Goal: Task Accomplishment & Management: Manage account settings

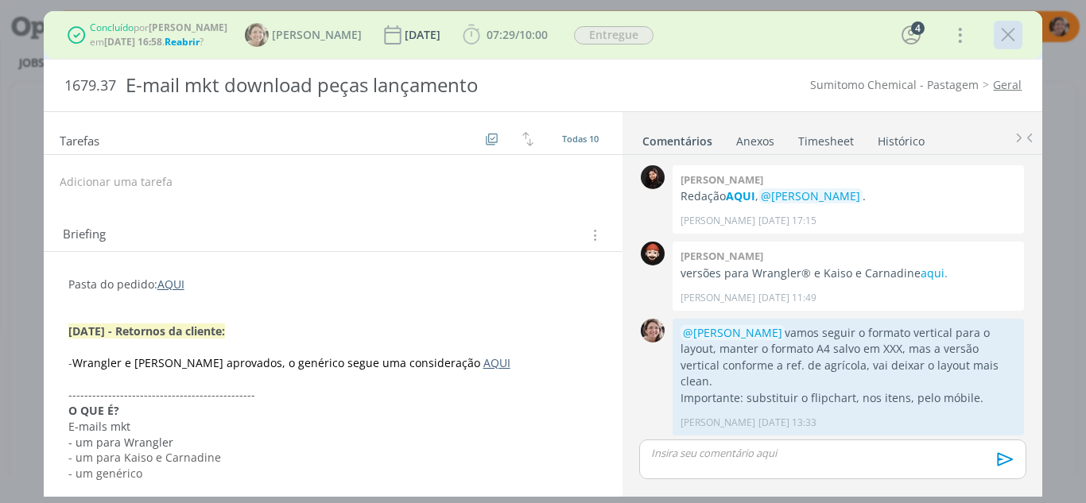
scroll to position [711, 0]
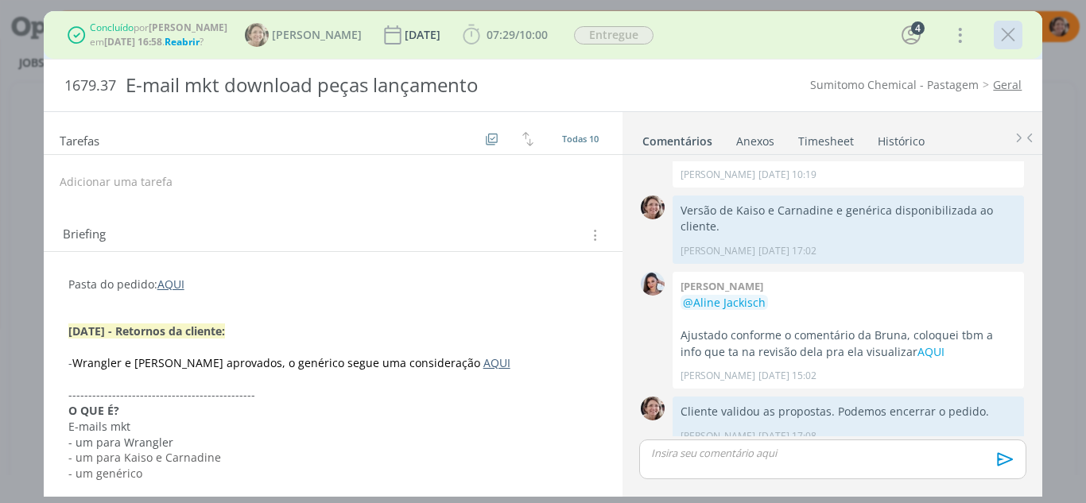
click at [1010, 40] on icon "dialog" at bounding box center [1008, 35] width 24 height 24
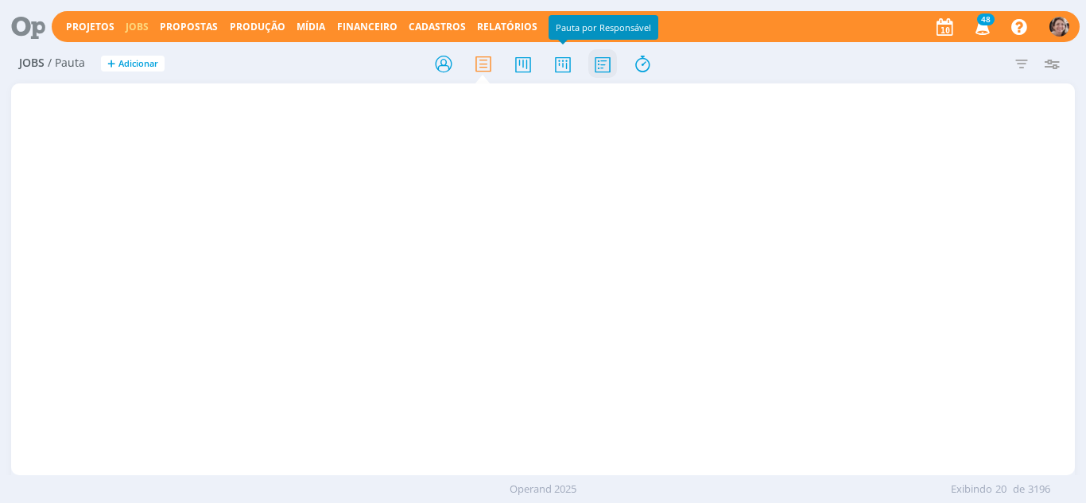
click at [569, 64] on icon at bounding box center [563, 64] width 29 height 31
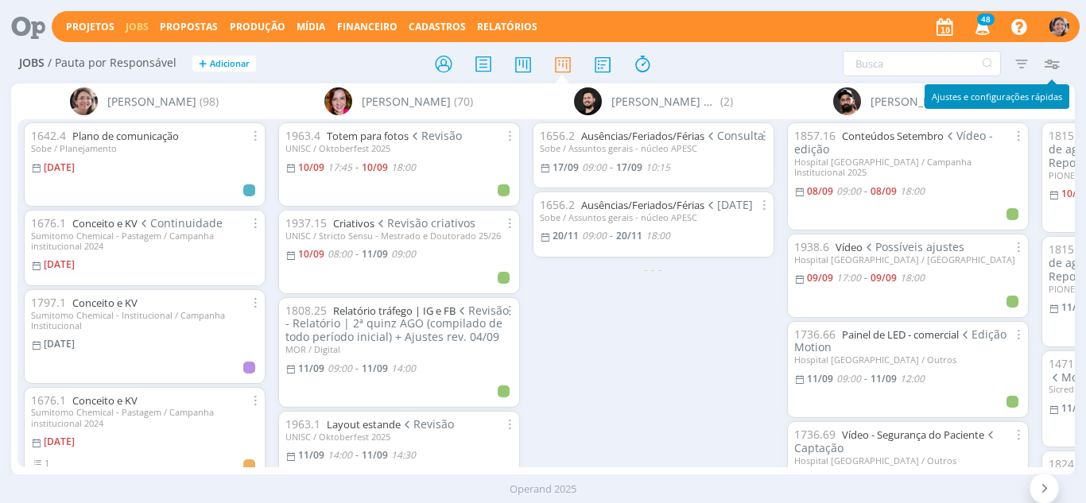
click at [1059, 63] on icon "button" at bounding box center [1052, 63] width 29 height 29
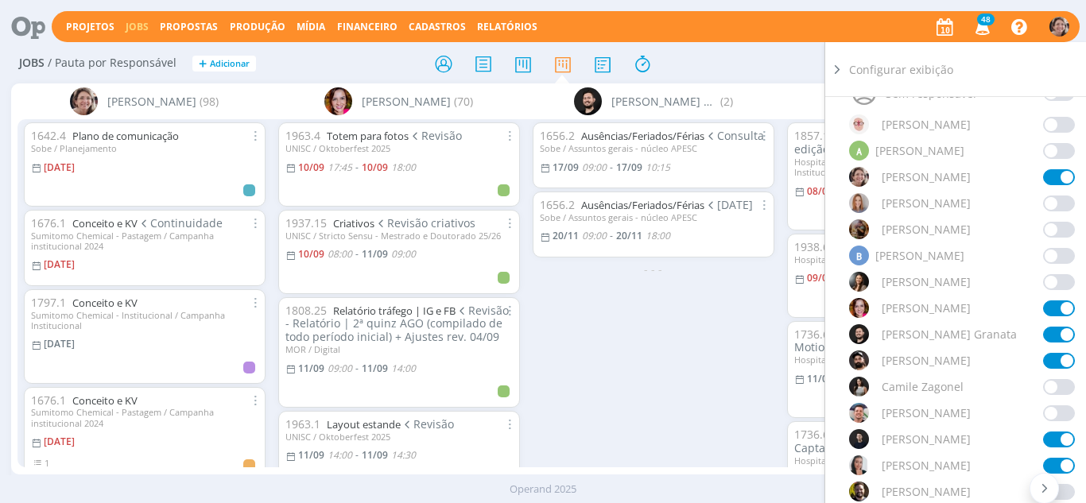
scroll to position [239, 0]
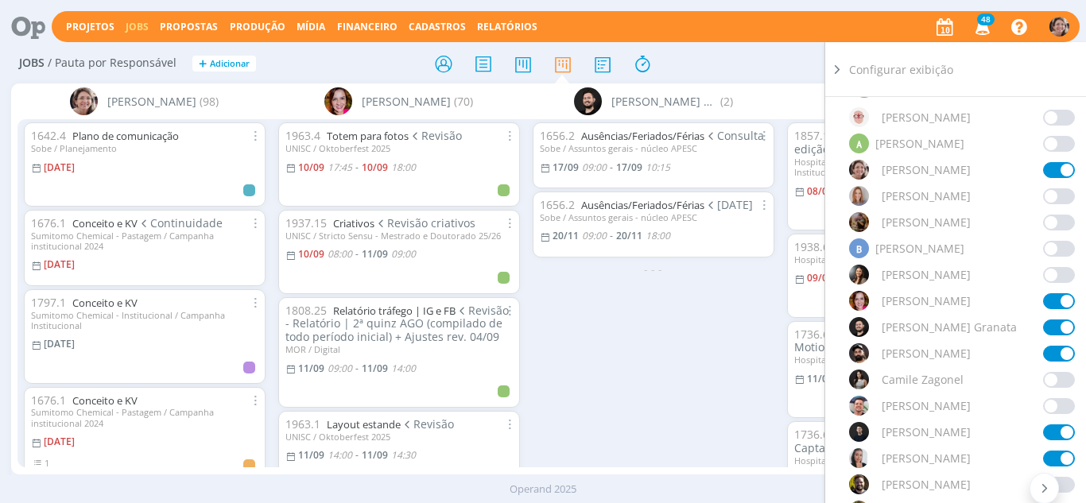
click at [1062, 326] on span at bounding box center [1059, 328] width 32 height 16
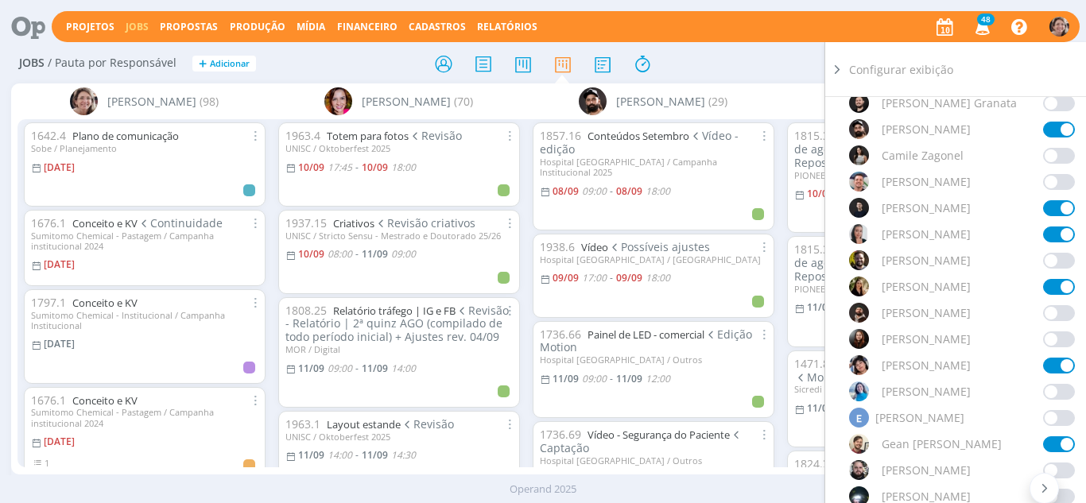
scroll to position [477, 0]
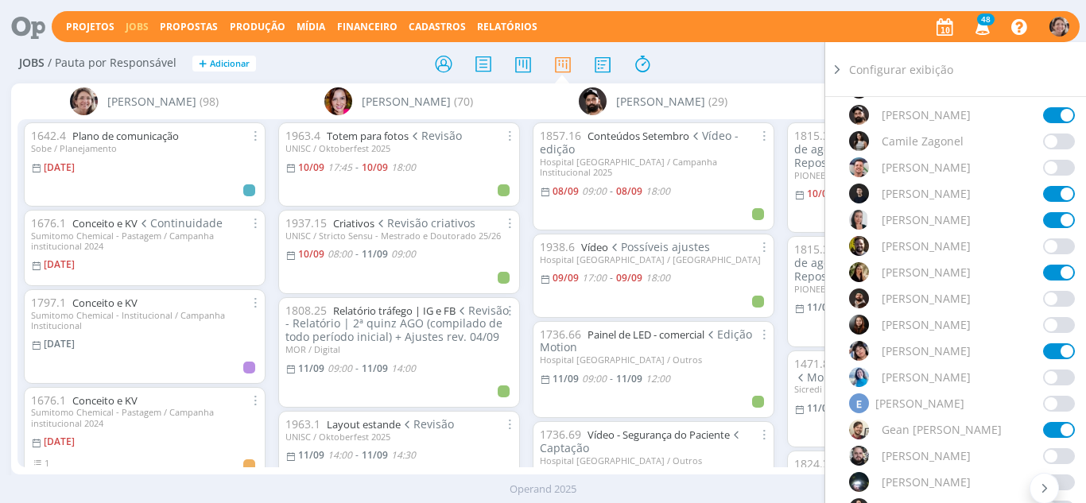
click at [1061, 268] on span at bounding box center [1059, 273] width 32 height 16
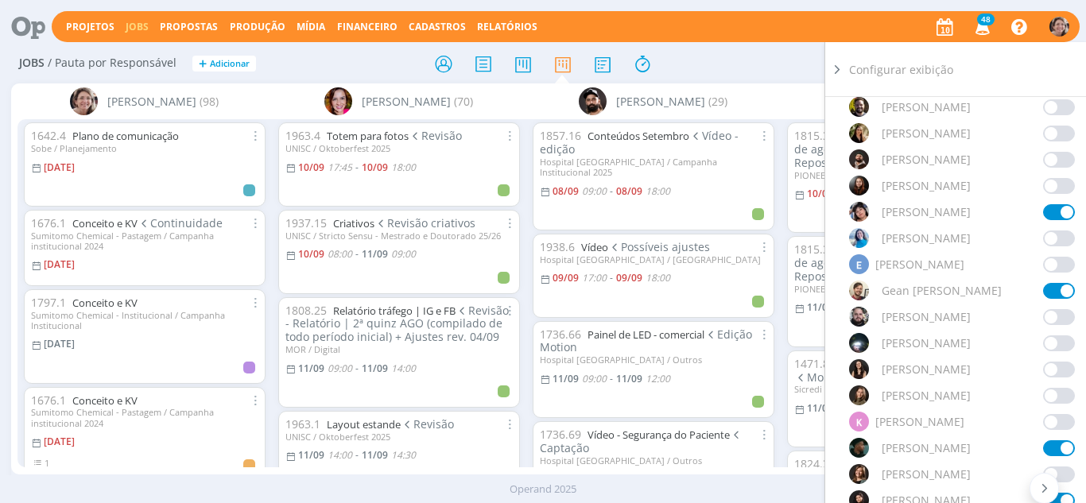
scroll to position [636, 0]
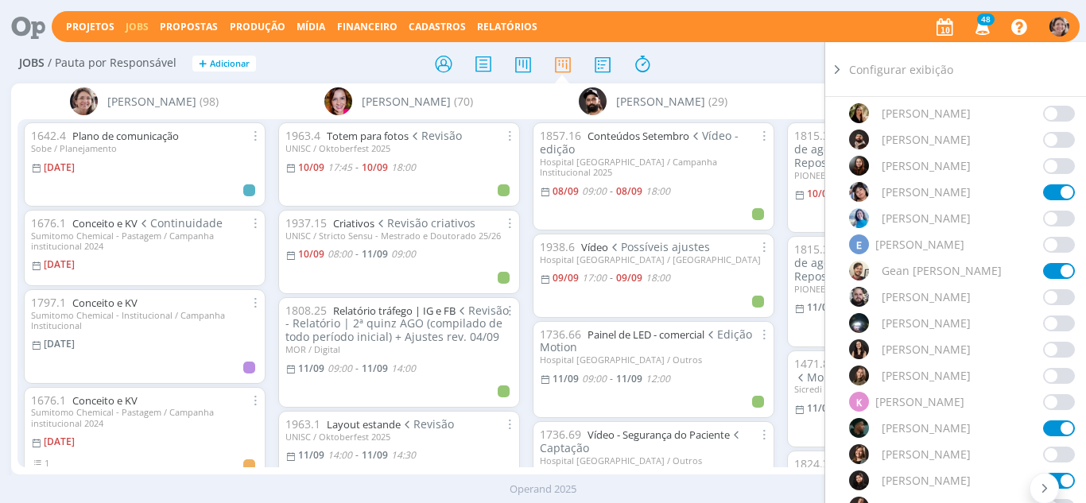
click at [1068, 272] on div "Ordenação Ordenação padrão Cliente / Projeto Prazo Nº Doc Título Data Início / …" at bounding box center [968, 322] width 239 height 450
click at [1062, 267] on span at bounding box center [1059, 271] width 32 height 16
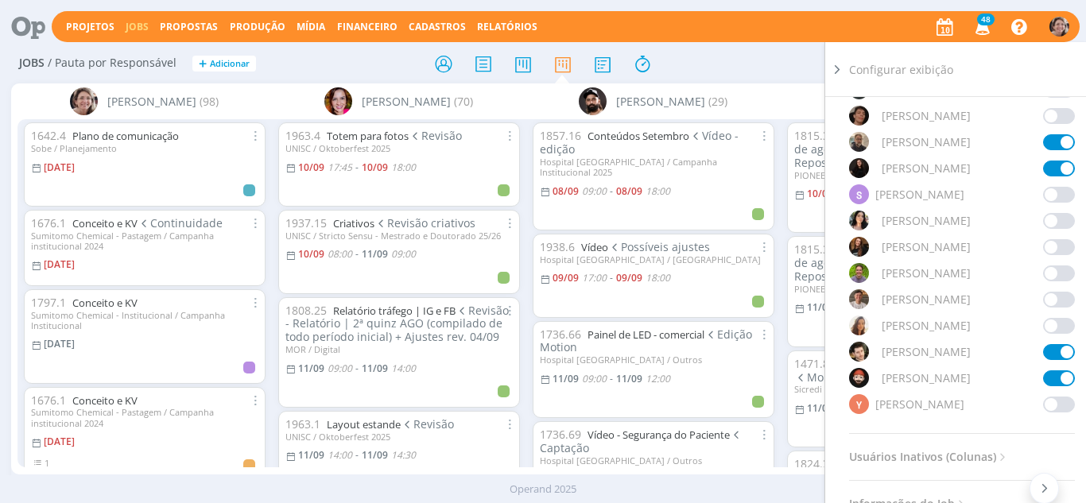
scroll to position [1431, 0]
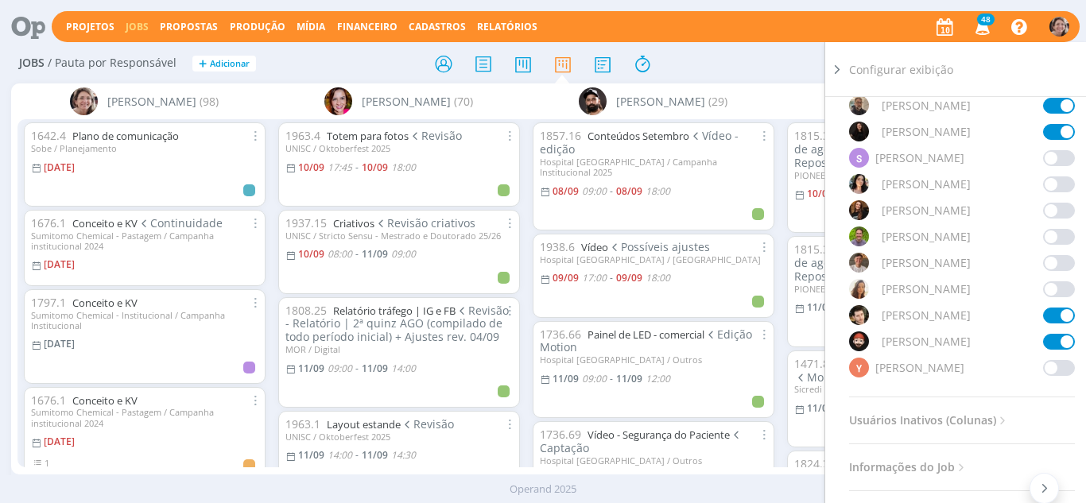
click at [728, 69] on div "Filtrar Filtrar Limpar Tipo Jobs e Tarefas Data Personalizado a Situação dos jo…" at bounding box center [897, 63] width 355 height 25
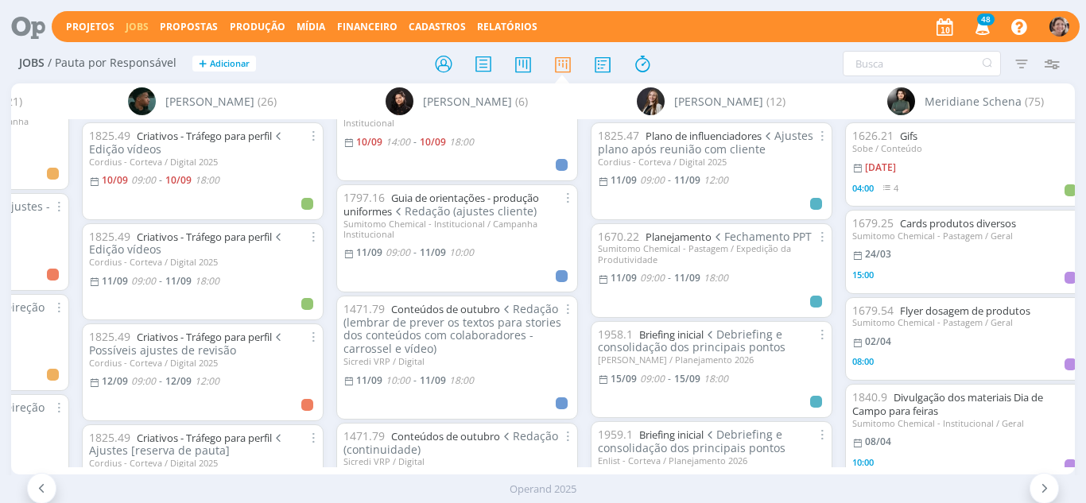
scroll to position [0, 0]
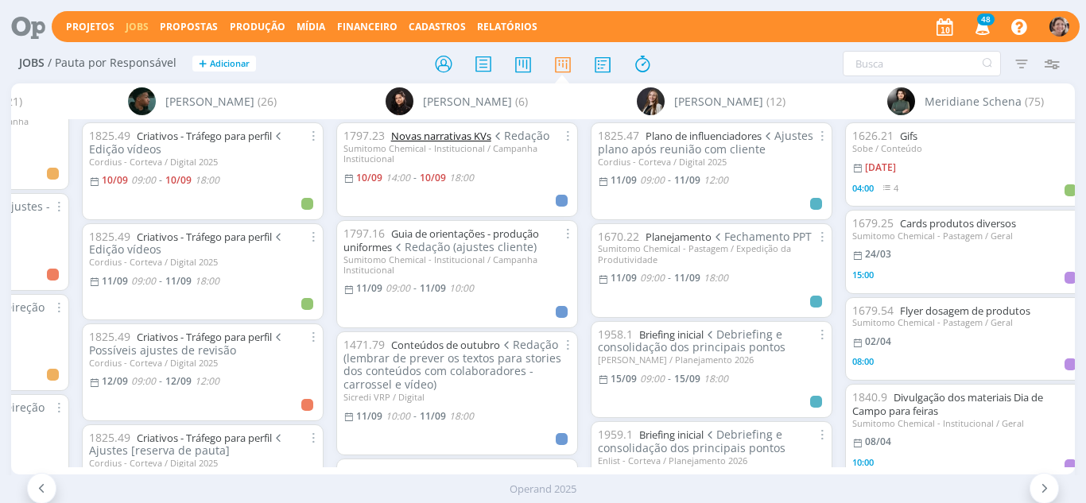
click at [460, 139] on link "Novas narrativas KVs" at bounding box center [441, 136] width 100 height 14
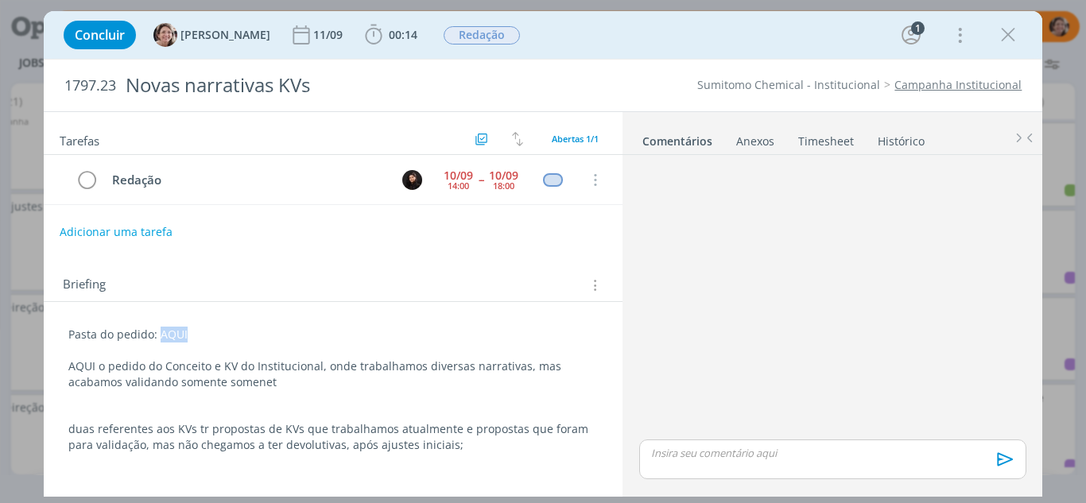
click at [157, 332] on p "Pasta do pedido: AQUI" at bounding box center [333, 335] width 530 height 16
click at [163, 475] on icon "dialog" at bounding box center [164, 476] width 5 height 5
type input "AQUI"
paste input "https://sobeae.sharepoint.com/:f:/s/SOBEAE/EkYnoXo0wZRGmQECDLudhbIBX8ZKzzD3Ruxa…"
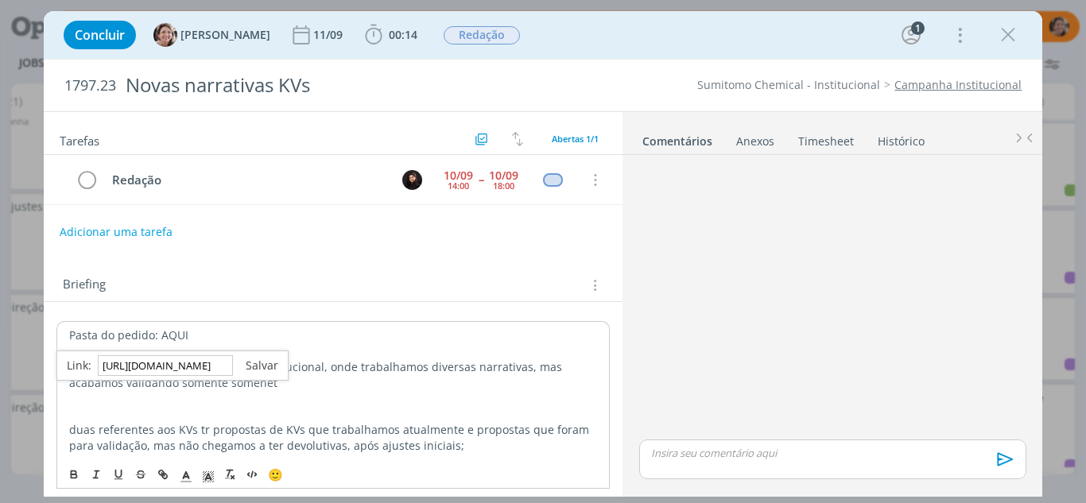
click at [249, 361] on link "dialog" at bounding box center [255, 365] width 45 height 15
click at [107, 368] on p "AQUI o pedido do Conceito e KV do Institucional, onde trabalhamos diversas narr…" at bounding box center [333, 375] width 530 height 32
click at [95, 367] on p "AQUI o pedido do Conceito e KV do Institucional, onde trabalhamos diversas narr…" at bounding box center [333, 375] width 530 height 32
click at [92, 371] on p "AQUI o pedido do Conceito e KV do Institucional, onde trabalhamos diversas narr…" at bounding box center [333, 375] width 530 height 32
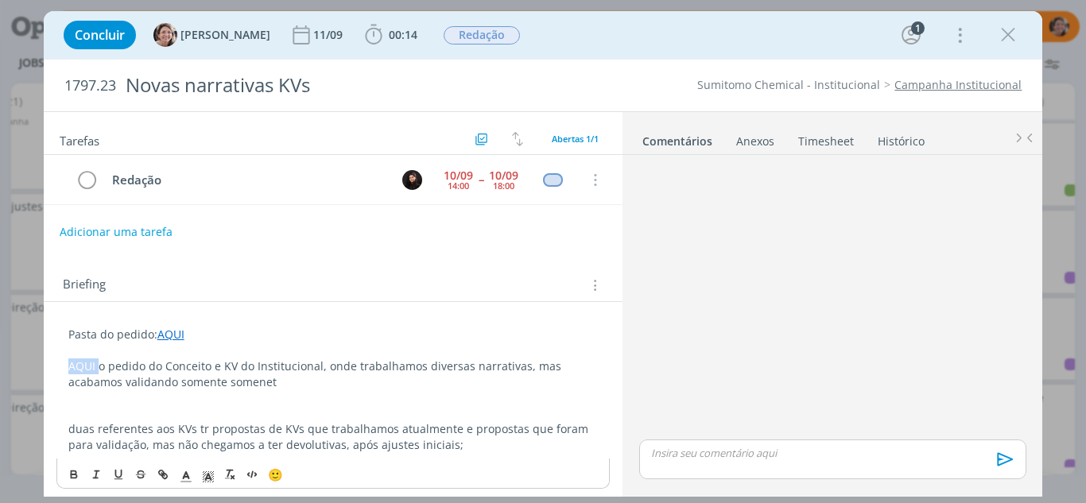
drag, startPoint x: 100, startPoint y: 367, endPoint x: 64, endPoint y: 368, distance: 35.8
click at [63, 368] on div "Pasta do pedido: AQUI AQUI o pedido do Conceito e KV do Institucional, onde tra…" at bounding box center [333, 390] width 554 height 138
click at [164, 472] on icon "dialog" at bounding box center [163, 474] width 13 height 13
type input "AQUI"
paste input "https://sobeae.sharepoint.com/:w:/s/SOBEAE/Ea7ygpqZPlBGupqnuyveUrAB4WF1UotiA--4…"
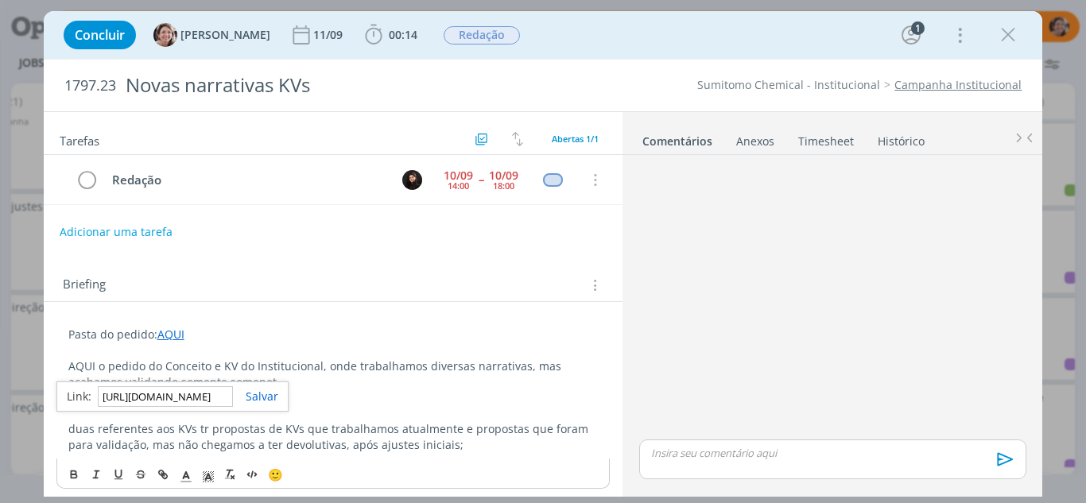
scroll to position [0, 402]
type input "https://sobeae.sharepoint.com/:w:/s/SOBEAE/Ea7ygpqZPlBGupqnuyveUrAB4WF1UotiA--4…"
click at [256, 394] on link "dialog" at bounding box center [255, 396] width 45 height 15
click at [105, 366] on p "AQUI o pedido do Conceito e KV do Institucional, onde trabalhamos diversas narr…" at bounding box center [333, 375] width 530 height 32
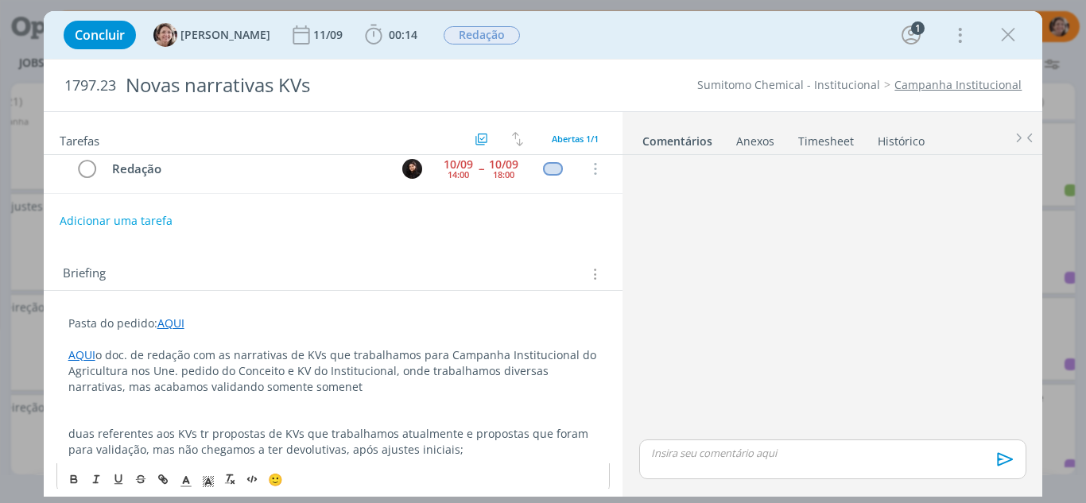
scroll to position [22, 0]
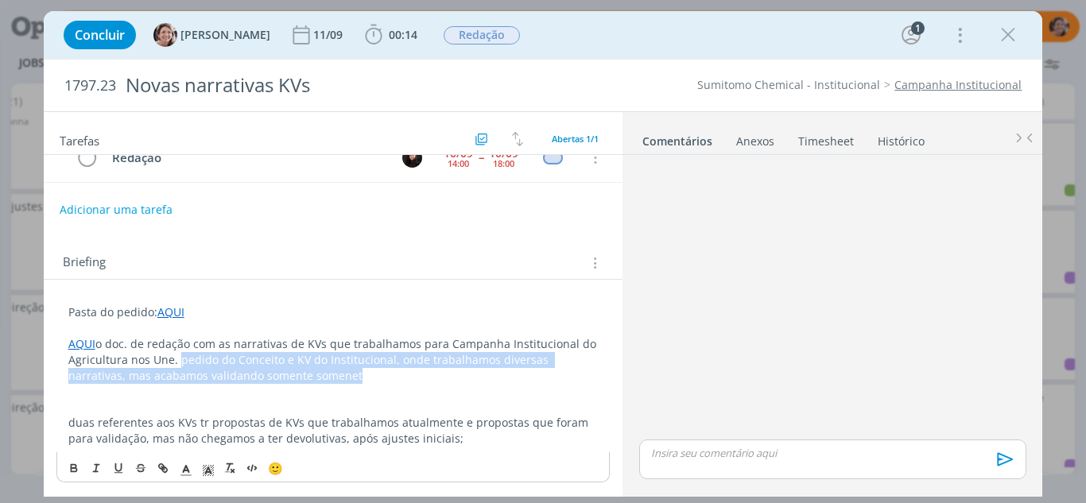
drag, startPoint x: 321, startPoint y: 382, endPoint x: 179, endPoint y: 366, distance: 143.2
click at [179, 366] on p "AQUI o doc. de redação com as narrativas de KVs que trabalhamos para Campanha I…" at bounding box center [333, 360] width 530 height 48
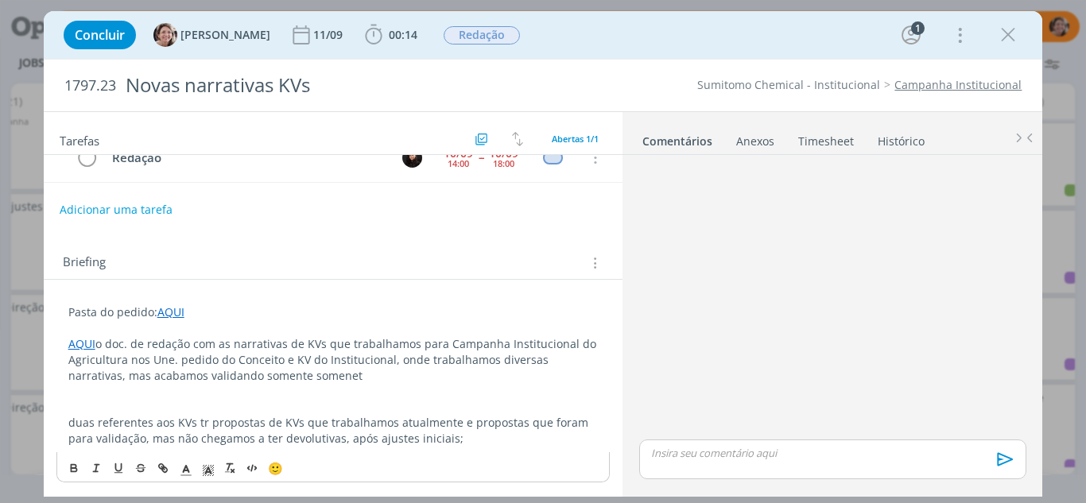
scroll to position [6, 0]
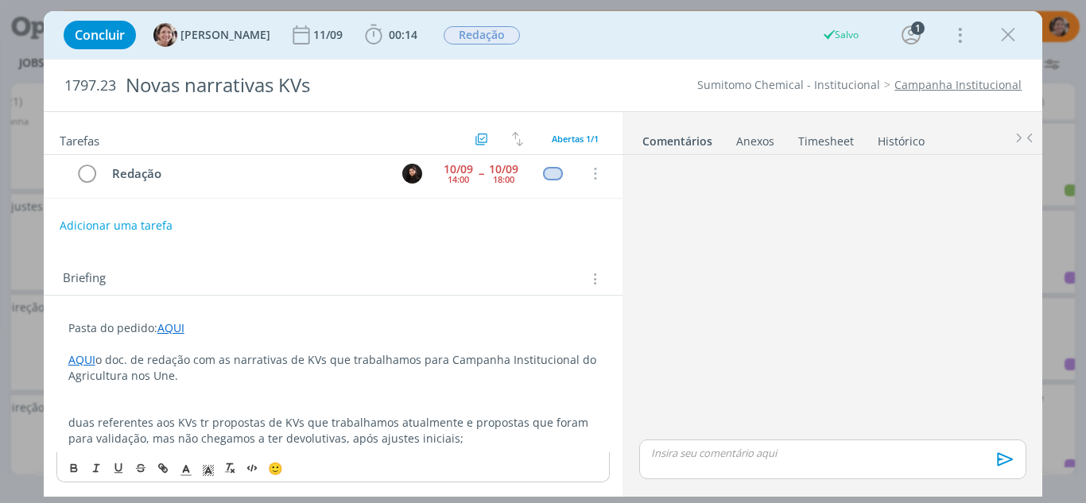
click at [228, 360] on p "AQUI o doc. de redação com as narrativas de KVs que trabalhamos para Campanha I…" at bounding box center [333, 368] width 530 height 32
click at [340, 363] on p "AQUI o doc. de redação com diferentes narrativas de KVs que trabalhamos para Ca…" at bounding box center [333, 368] width 530 height 32
drag, startPoint x: 491, startPoint y: 366, endPoint x: 521, endPoint y: 371, distance: 29.8
click at [519, 371] on p "AQUI o doc. de redação com diferentes narrativas que trabalhamos para os KVs qu…" at bounding box center [333, 368] width 530 height 32
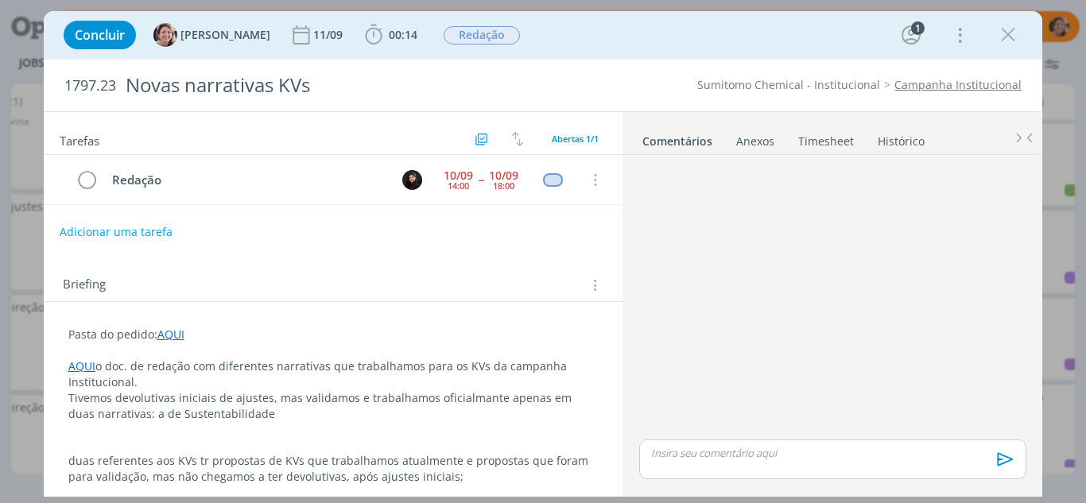
click at [250, 411] on p "Tivemos devolutivas iniciais de ajustes, mas validamos e trabalhamos oficialman…" at bounding box center [333, 406] width 530 height 32
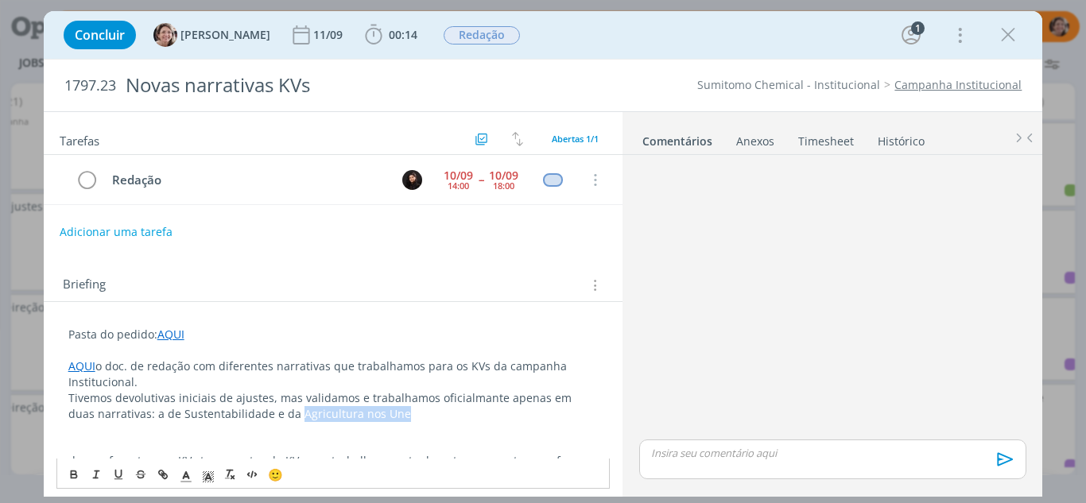
drag, startPoint x: 380, startPoint y: 418, endPoint x: 248, endPoint y: 413, distance: 132.1
click at [266, 409] on p "Tivemos devolutivas iniciais de ajustes, mas validamos e trabalhamos oficialman…" at bounding box center [333, 406] width 530 height 32
click at [162, 474] on line "dialog" at bounding box center [162, 474] width 3 height 3
type input "Agricultura nos Une"
paste input "https://sobeae.sharepoint.com/:i:/s/SOBEAE/EWtmwSdtyUFGtuX7rRu_sfABRAZuht8qJce0…"
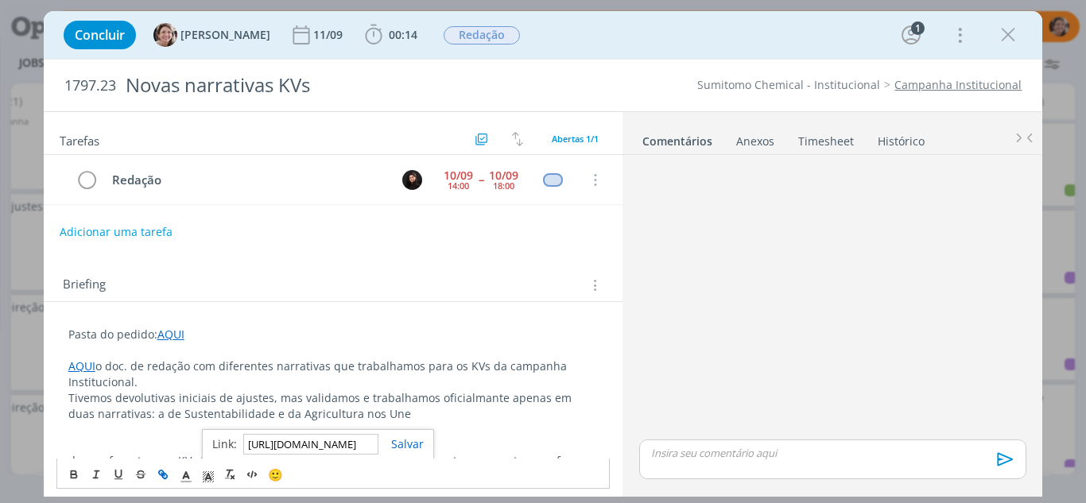
scroll to position [0, 410]
click at [403, 442] on link "dialog" at bounding box center [400, 444] width 45 height 15
click at [233, 432] on p "dialog" at bounding box center [333, 429] width 530 height 16
drag, startPoint x: 236, startPoint y: 413, endPoint x: 151, endPoint y: 414, distance: 85.1
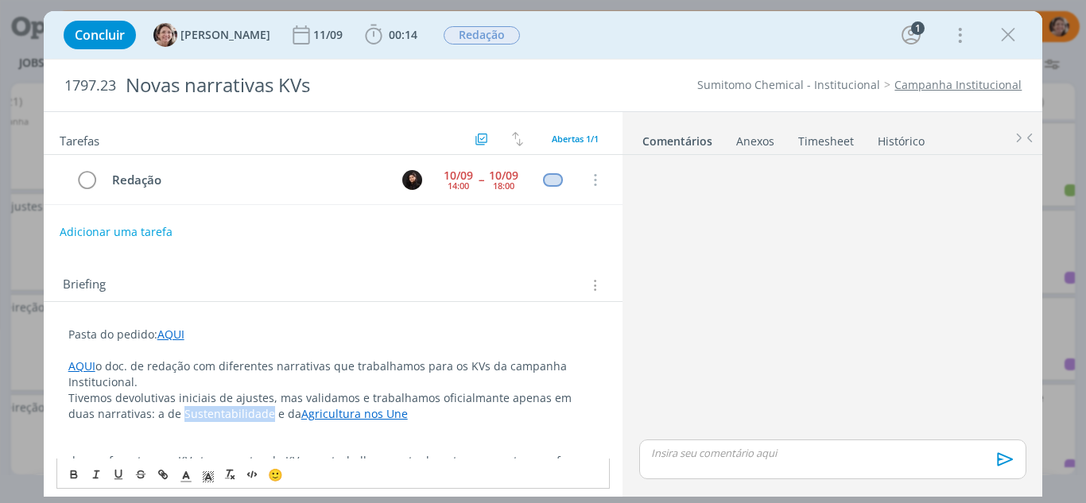
click at [151, 414] on p "Tivemos devolutivas iniciais de ajustes, mas validamos e trabalhamos oficialman…" at bounding box center [333, 406] width 530 height 32
click at [168, 473] on icon "dialog" at bounding box center [163, 474] width 13 height 13
type input "Sustentabilidade"
paste input "https://sobeae.sharepoint.com/:i:/s/SOBEAE/EQhfrlsTfW9GpDb2FsnnixAB3zX_96TszBMV…"
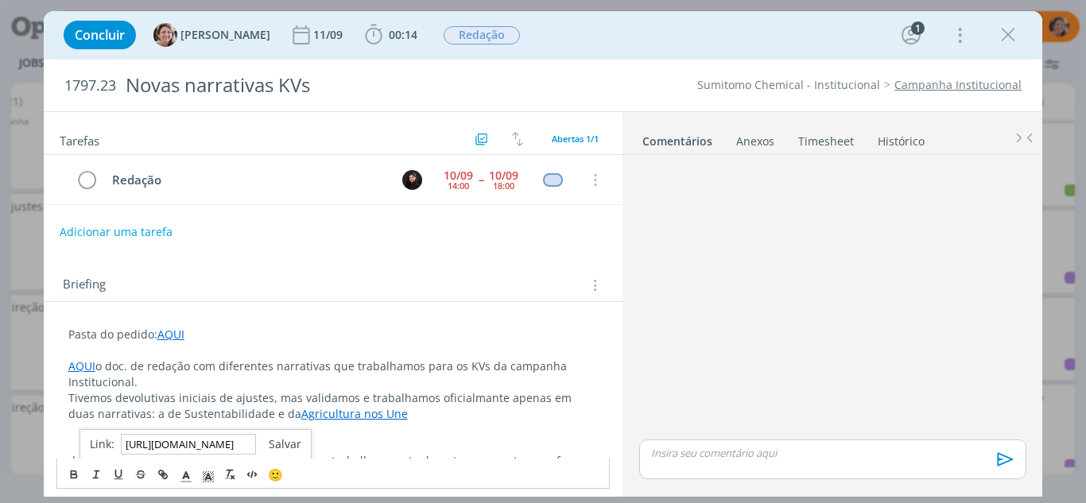
type input "https://sobeae.sharepoint.com/:i:/s/SOBEAE/EQhfrlsTfW9GpDb2FsnnixAB3zX_96TszBMV…"
drag, startPoint x: 295, startPoint y: 449, endPoint x: 338, endPoint y: 413, distance: 56.4
click at [295, 448] on link "dialog" at bounding box center [278, 444] width 45 height 15
click at [464, 398] on p "Tivemos devolutivas iniciais de ajustes, mas validamos e trabalhamos oficialman…" at bounding box center [333, 406] width 530 height 32
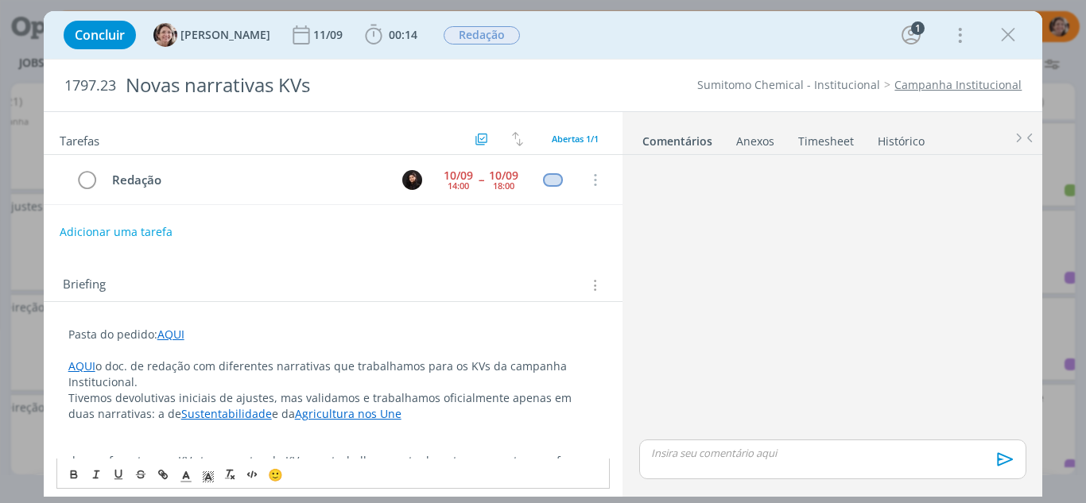
click at [398, 414] on p "Tivemos devolutivas iniciais de ajustes, mas validamos e trabalhamos oficialmen…" at bounding box center [333, 406] width 530 height 32
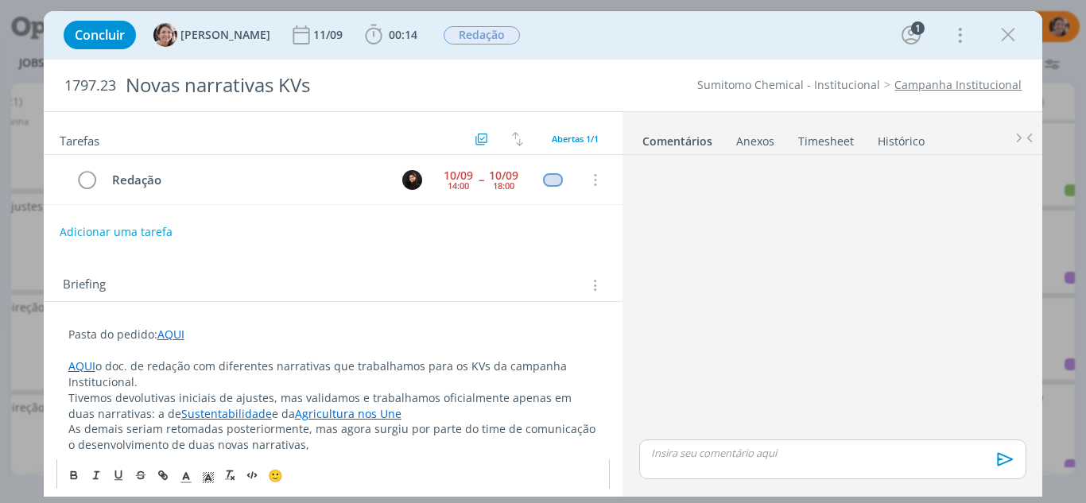
scroll to position [85, 0]
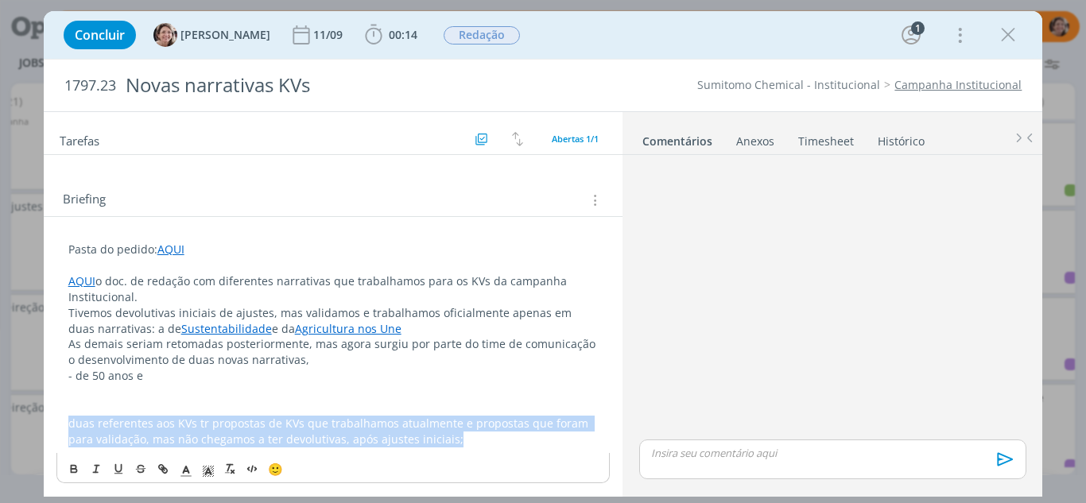
drag, startPoint x: 468, startPoint y: 443, endPoint x: 48, endPoint y: 421, distance: 420.4
click at [56, 421] on div "Pasta do pedido: AQUI AQUI o doc. de redação com diferentes narrativas que trab…" at bounding box center [333, 344] width 554 height 216
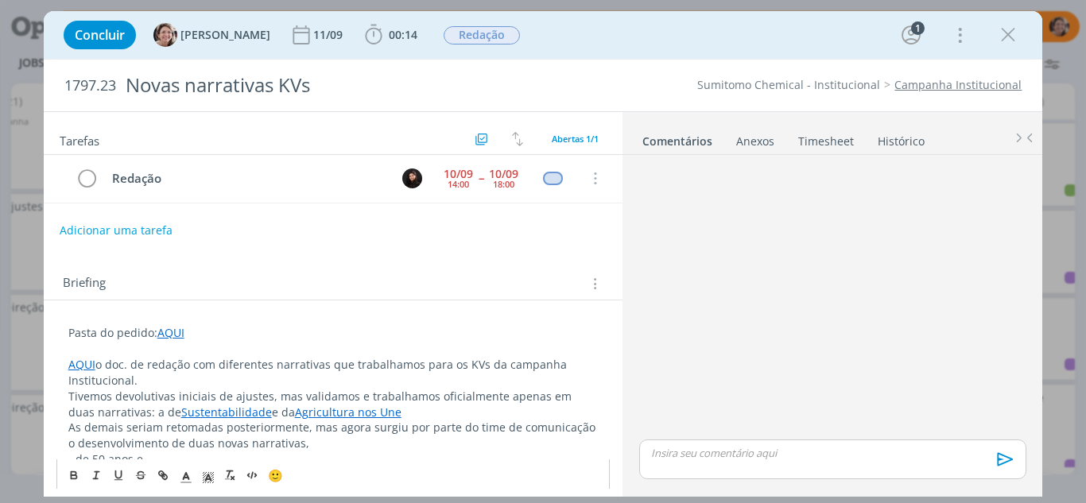
scroll to position [0, 0]
click at [823, 138] on link "Timesheet" at bounding box center [826, 137] width 57 height 23
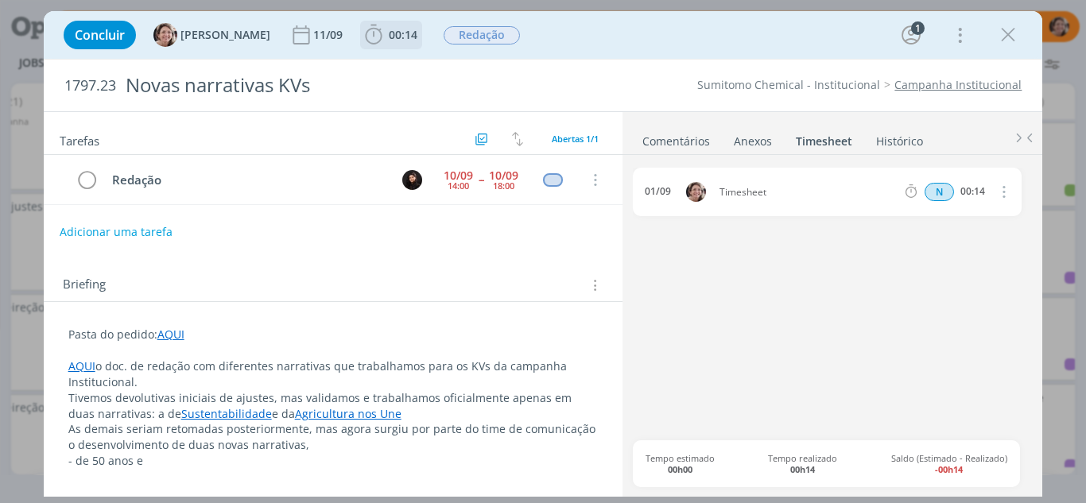
click at [365, 43] on icon "dialog" at bounding box center [373, 35] width 17 height 20
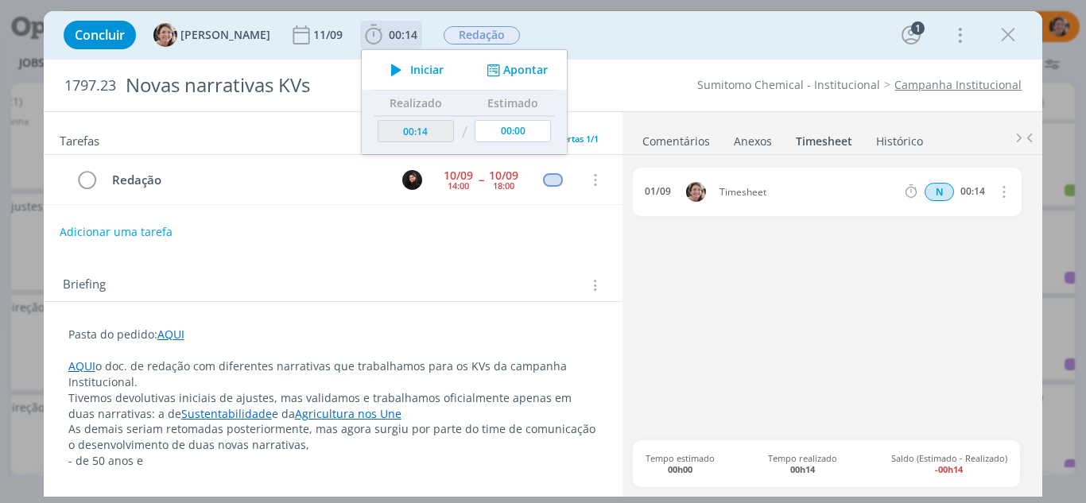
click at [393, 69] on button "Iniciar" at bounding box center [413, 70] width 63 height 22
click at [454, 185] on div "14:00" at bounding box center [458, 185] width 21 height 9
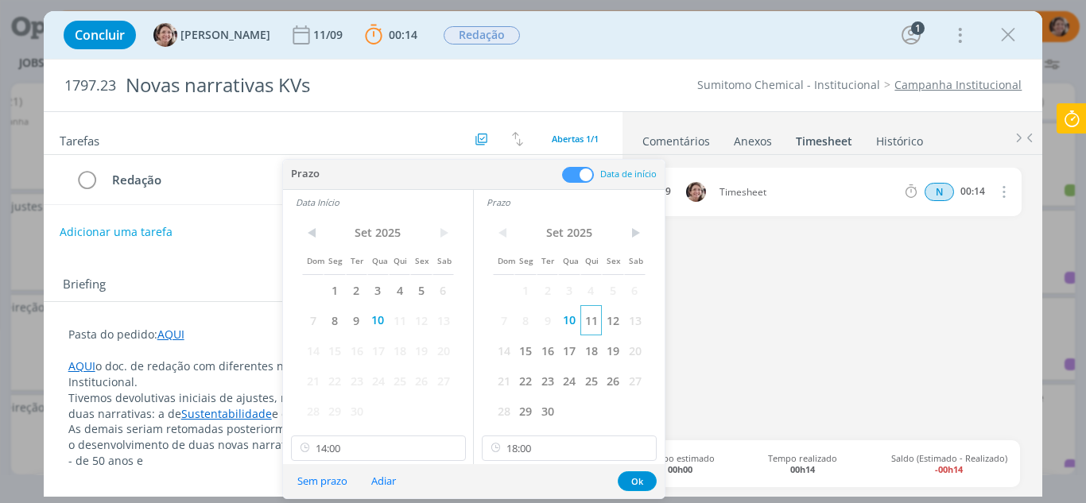
click at [598, 322] on span "11" at bounding box center [590, 320] width 21 height 30
click at [402, 323] on span "11" at bounding box center [399, 320] width 21 height 30
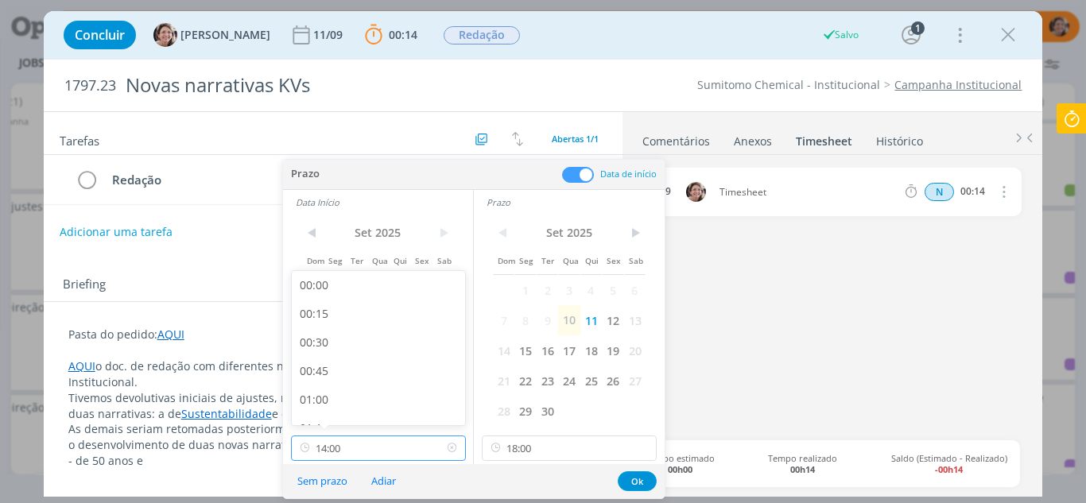
click at [371, 452] on input "14:00" at bounding box center [378, 448] width 175 height 25
click at [322, 314] on div "09:00" at bounding box center [381, 311] width 178 height 29
type input "09:00"
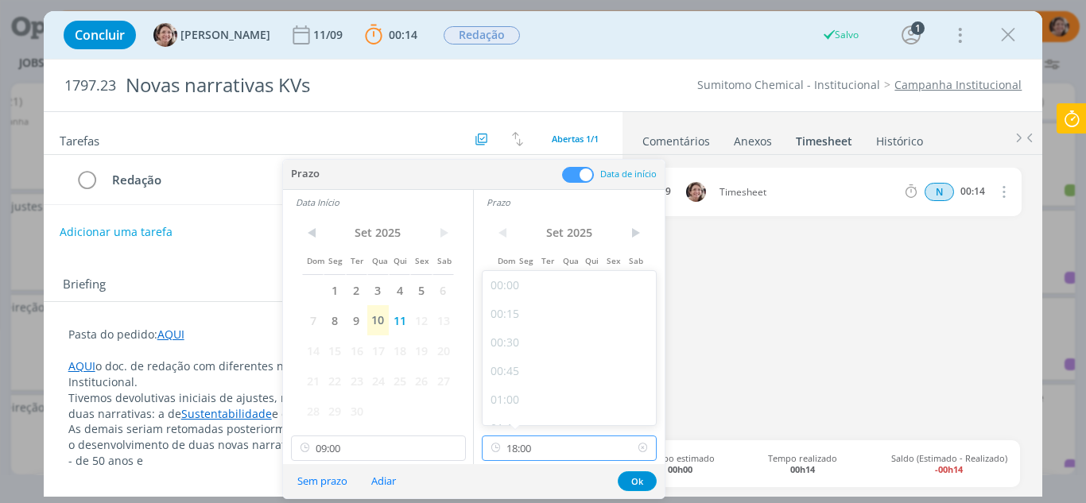
click at [550, 448] on input "18:00" at bounding box center [569, 448] width 175 height 25
click at [524, 392] on div "11:00" at bounding box center [572, 400] width 178 height 29
type input "11:00"
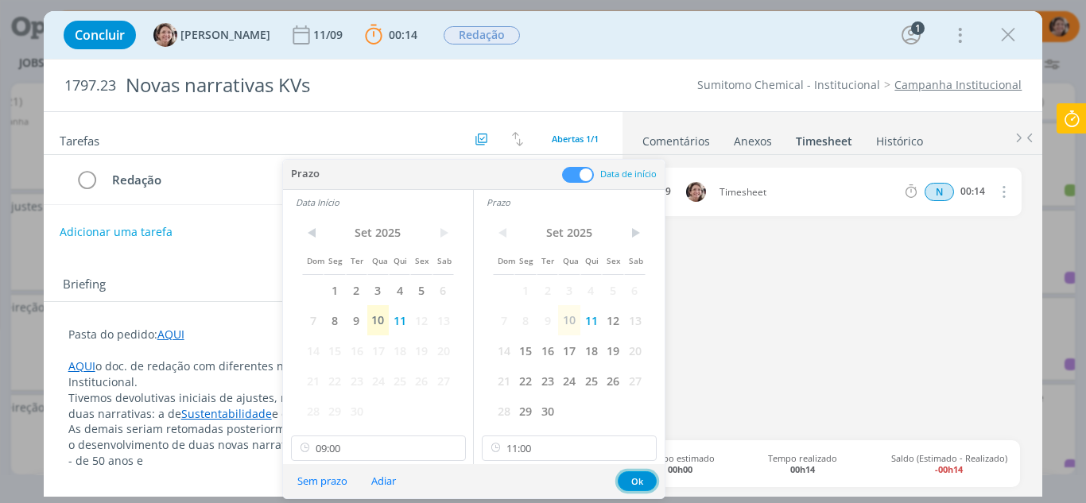
click at [643, 483] on button "Ok" at bounding box center [637, 482] width 39 height 20
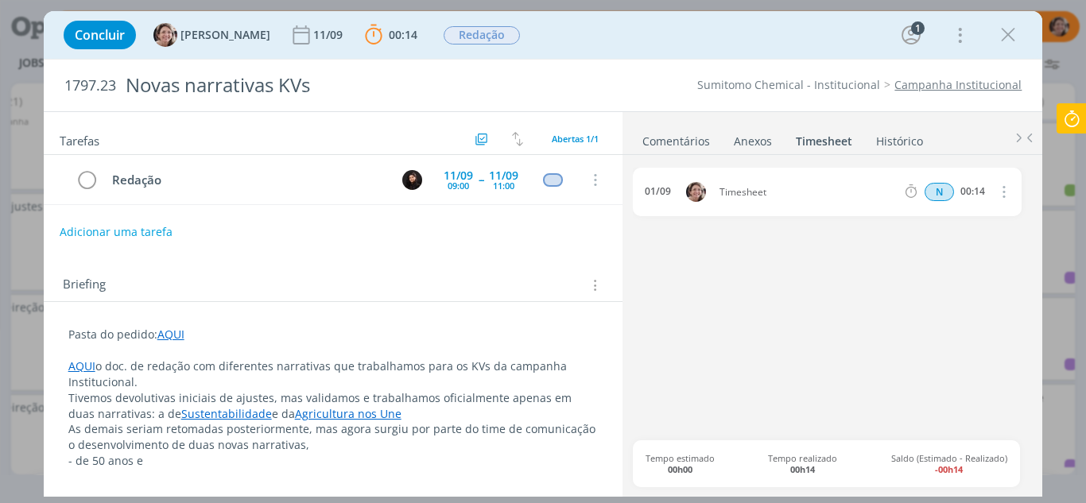
click at [592, 429] on p "As demais seriam retomadas posteriormente, mas agora surgiu por parte do time d…" at bounding box center [333, 437] width 530 height 32
click at [494, 434] on p "As demais seriam retomadas posteriormente, mas agora surgiu por parte do time d…" at bounding box center [333, 438] width 529 height 32
click at [421, 454] on p "- de 50 anos e" at bounding box center [333, 462] width 529 height 16
click at [421, 446] on p "As demais seriam retomadas posteriormente, mas agora surgiu por parte do time d…" at bounding box center [333, 438] width 529 height 32
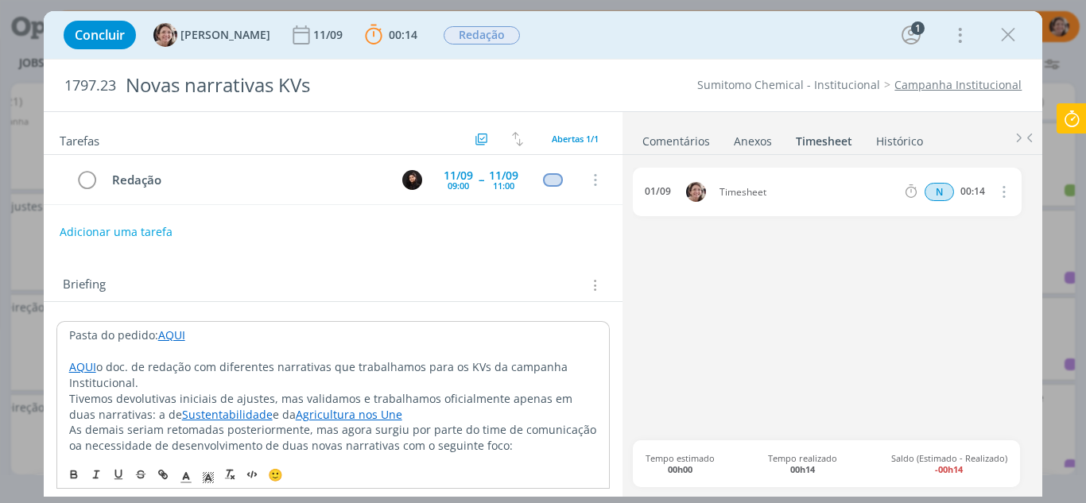
click at [73, 447] on p "As demais seriam retomadas posteriormente, mas agora surgiu por parte do time d…" at bounding box center [333, 438] width 529 height 32
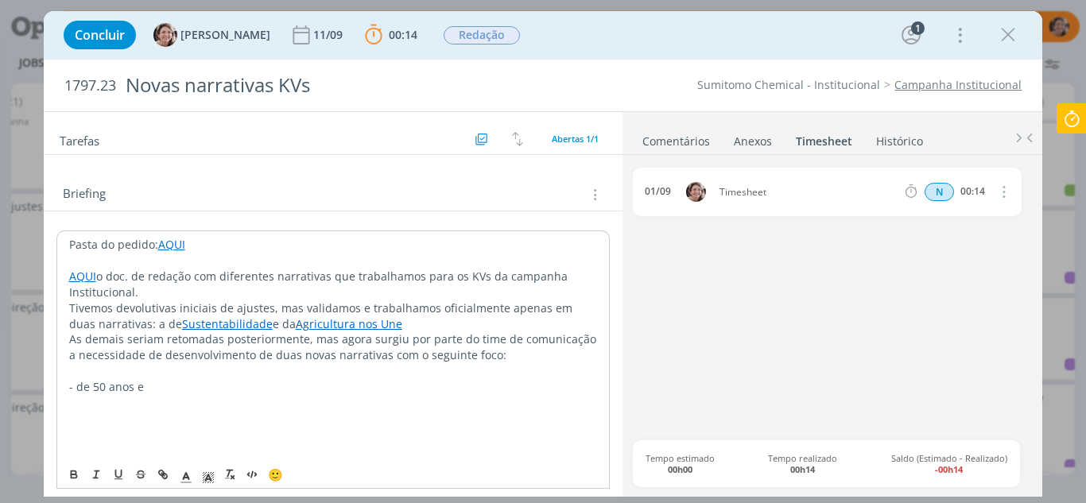
scroll to position [102, 0]
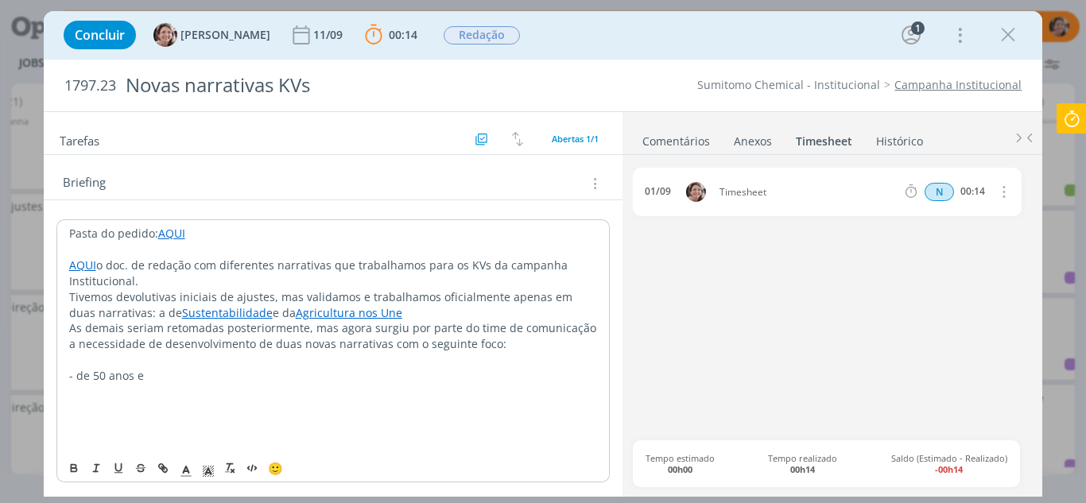
drag, startPoint x: 154, startPoint y: 375, endPoint x: 78, endPoint y: 377, distance: 76.4
click at [78, 377] on p "- de 50 anos e" at bounding box center [333, 376] width 529 height 16
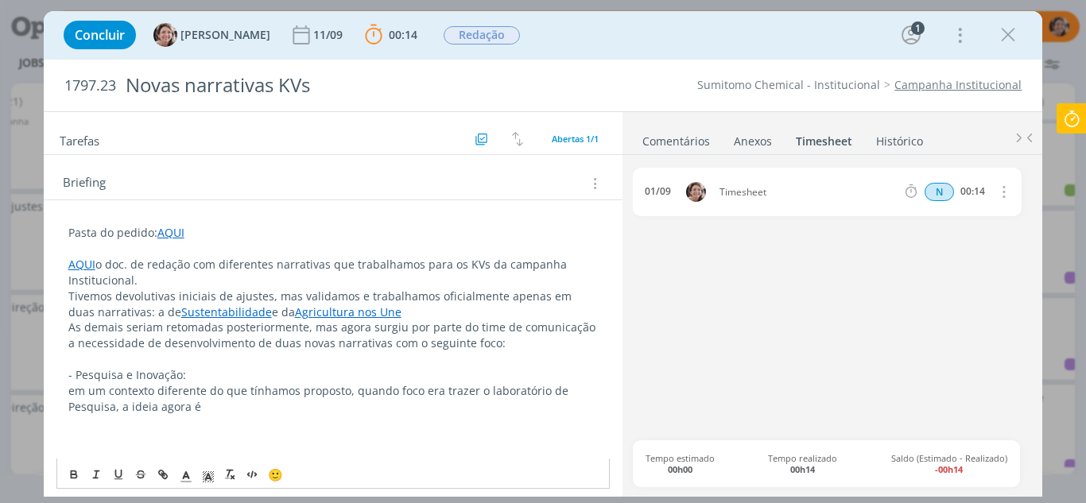
click at [203, 407] on p "em um contexto diferente do que tínhamos proposto, quando foco era trazer o lab…" at bounding box center [333, 399] width 530 height 32
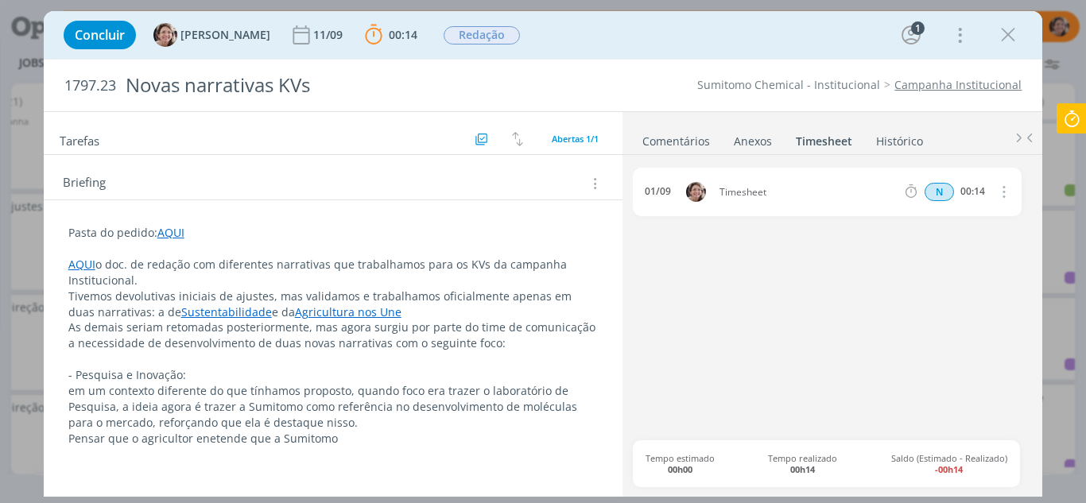
click at [241, 441] on p "Pensar que o agricultor enetende que a Sumitomo" at bounding box center [333, 439] width 530 height 16
click at [105, 440] on p "Pensar que o agricult que a Sumitomo" at bounding box center [333, 439] width 530 height 16
click at [201, 434] on p "Considerar que o agricult que a Sumitomo" at bounding box center [333, 439] width 530 height 16
click at [386, 442] on p "Considerar que o agricultor já sabe/entende que a Sumitomo" at bounding box center [333, 439] width 530 height 16
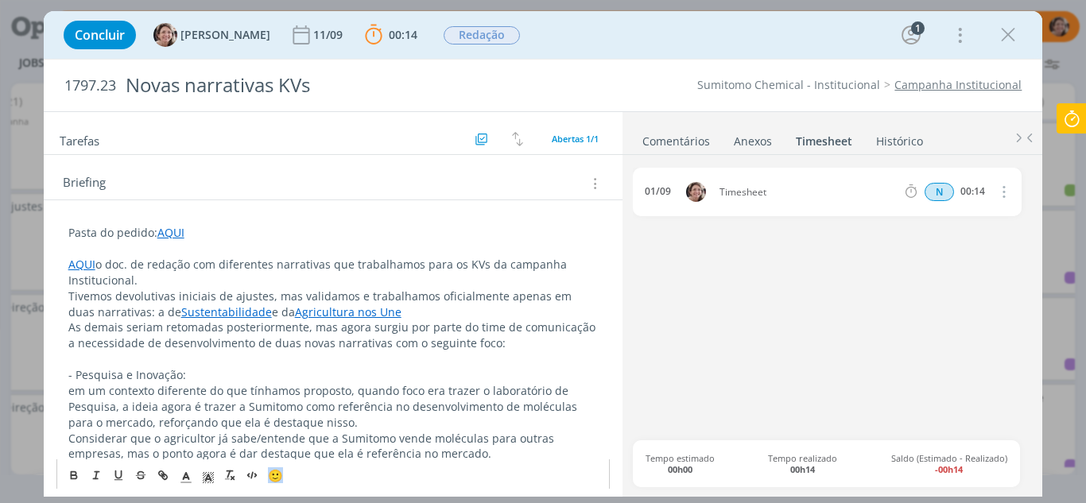
drag, startPoint x: 448, startPoint y: 462, endPoint x: 459, endPoint y: 449, distance: 16.9
click at [459, 449] on div "Pasta do pedido: AQUI AQUI o doc. de redação com diferentes narrativas que trab…" at bounding box center [333, 398] width 554 height 358
click at [459, 449] on p "Considerar que o agricultor já sabe/entende que a Sumitomo vende moléculas para…" at bounding box center [333, 447] width 530 height 32
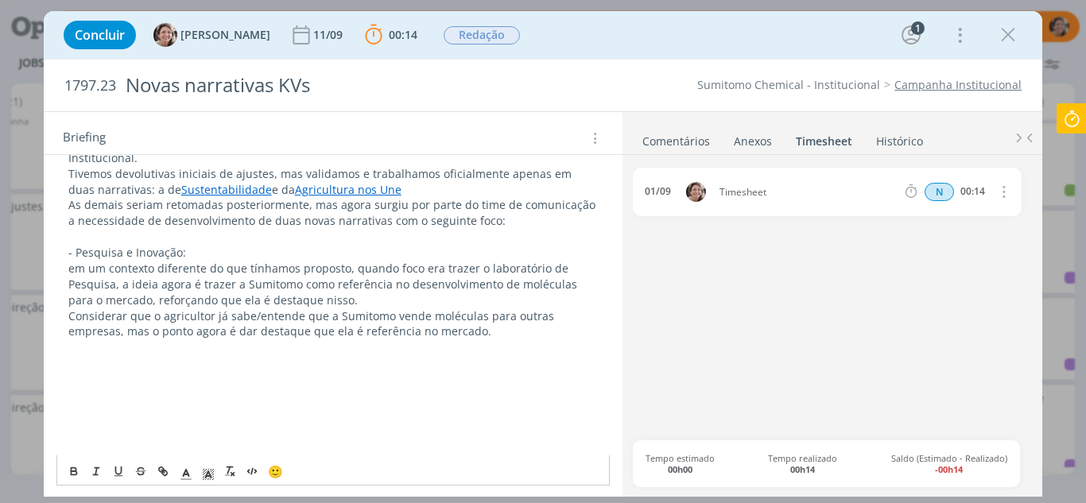
scroll to position [227, 0]
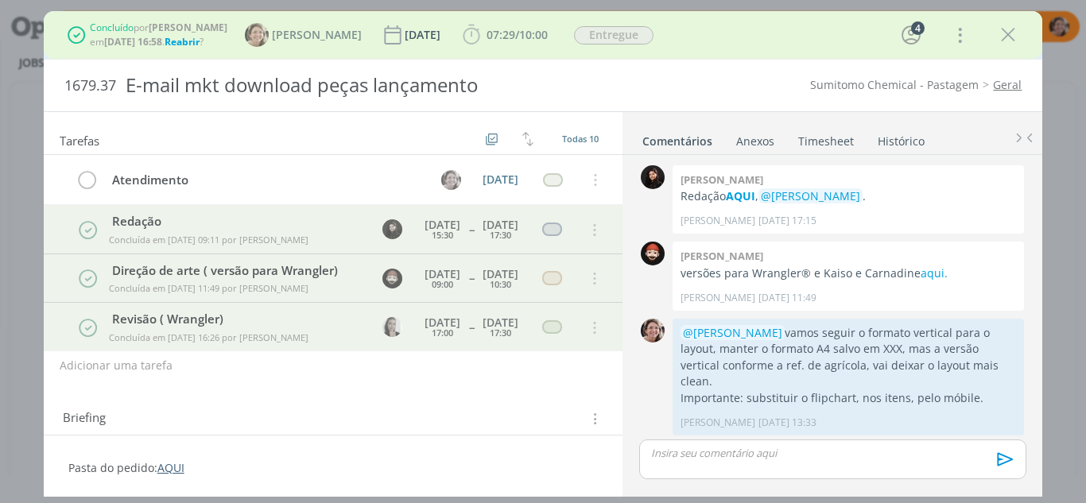
scroll to position [711, 0]
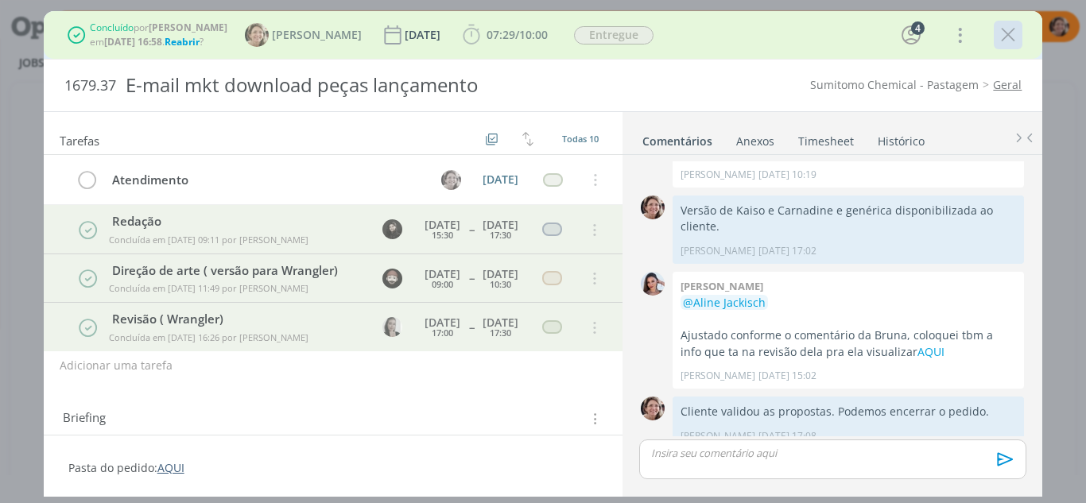
click at [1013, 39] on icon "dialog" at bounding box center [1008, 35] width 24 height 24
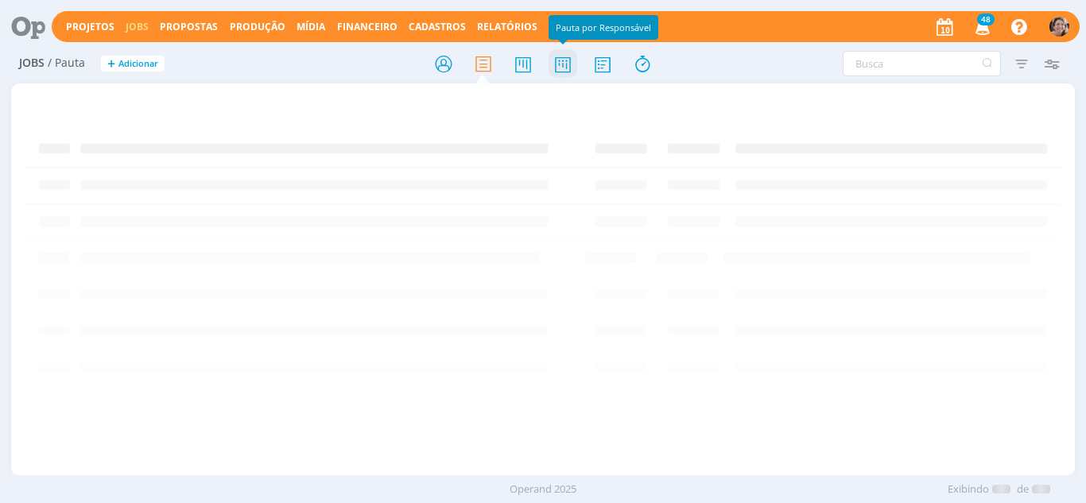
click at [570, 72] on icon at bounding box center [563, 64] width 29 height 31
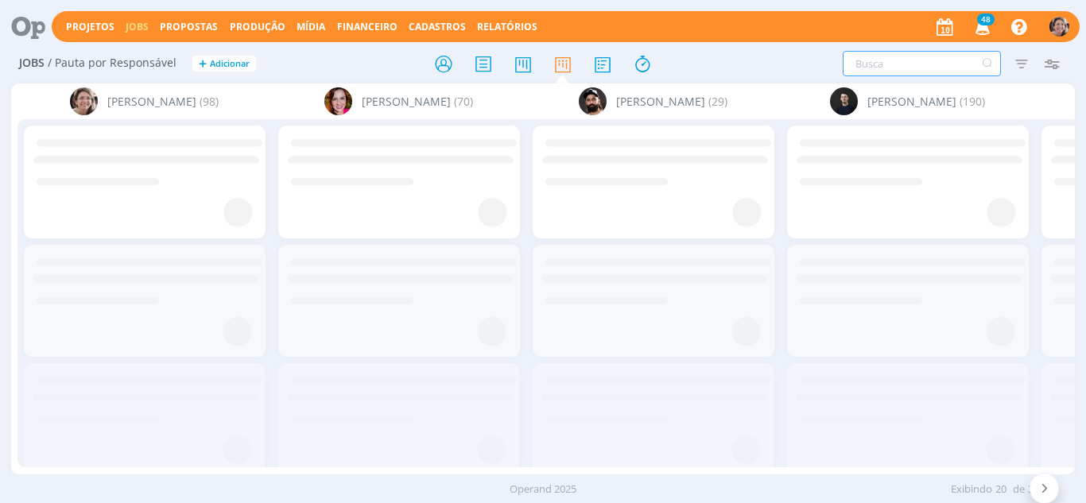
drag, startPoint x: 890, startPoint y: 64, endPoint x: 0, endPoint y: 194, distance: 899.2
click at [890, 64] on input "text" at bounding box center [922, 63] width 158 height 25
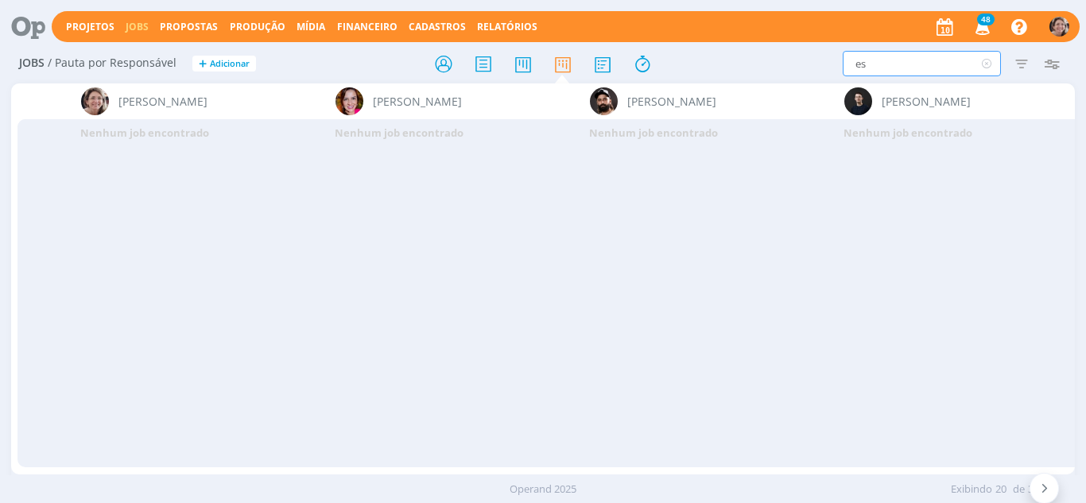
type input "e"
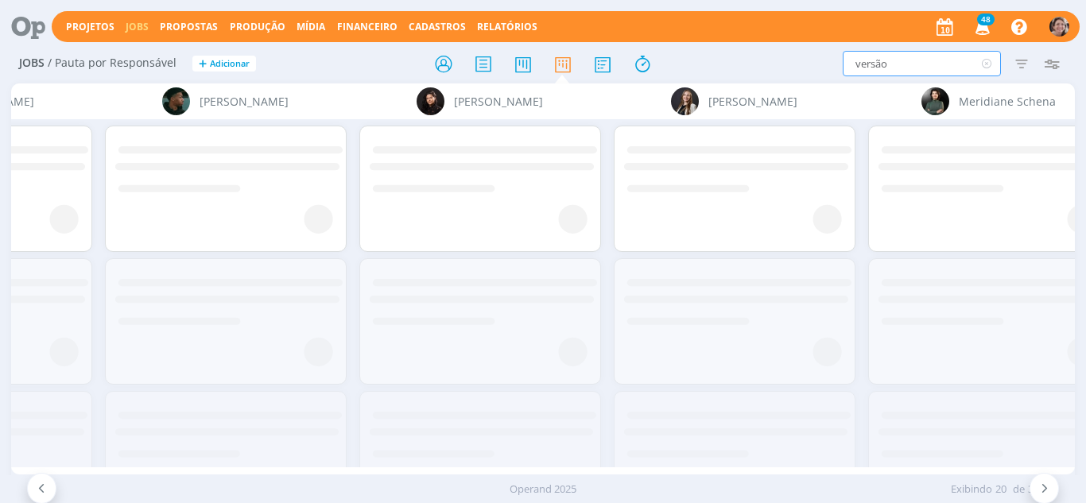
scroll to position [0, 1583]
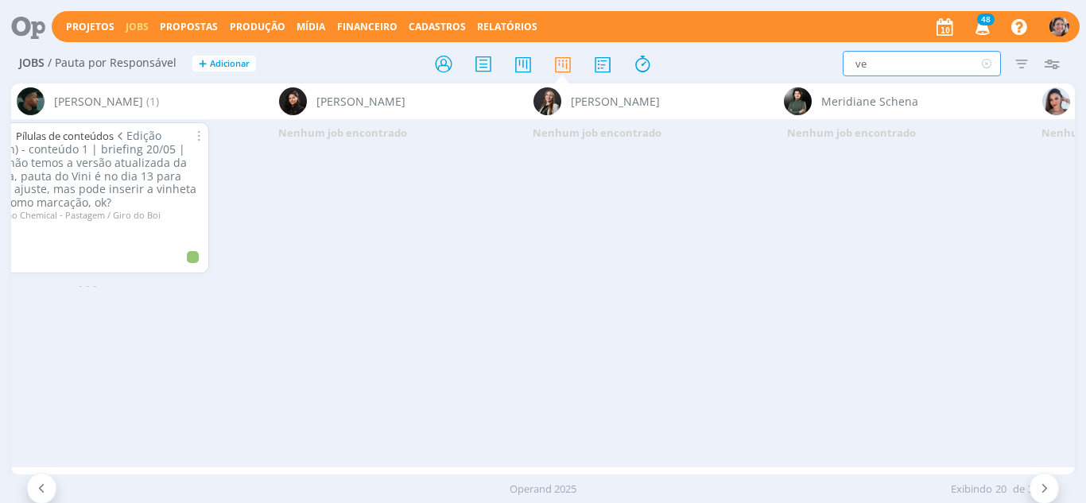
type input "v"
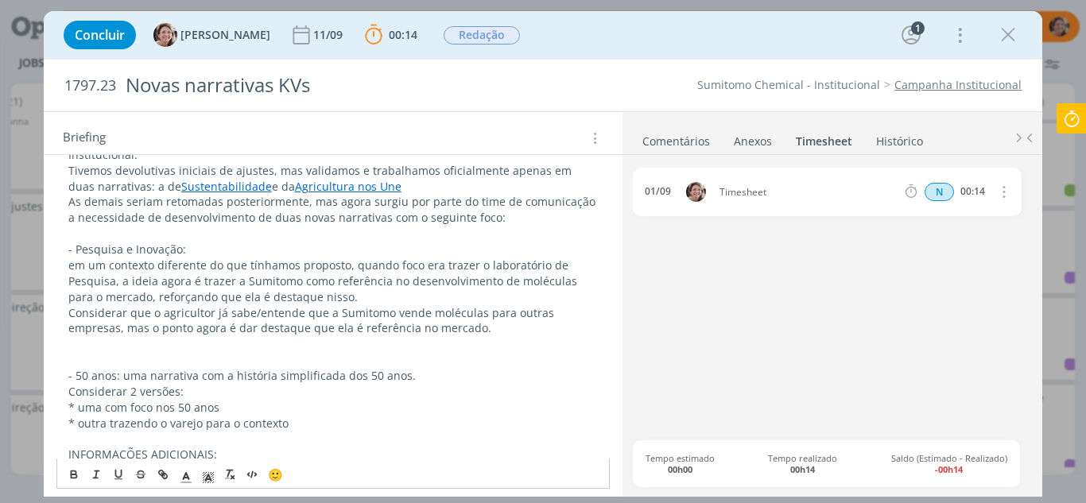
scroll to position [232, 0]
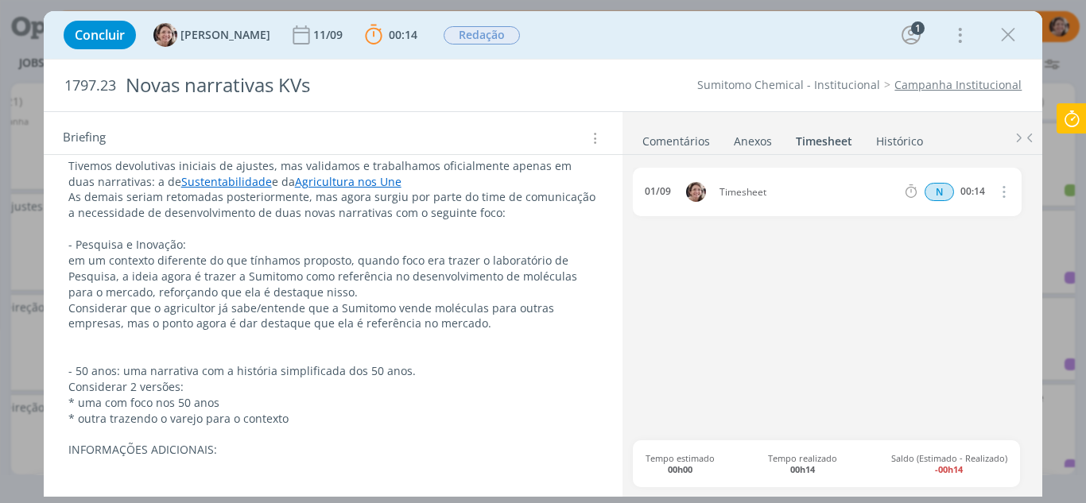
click at [243, 446] on p "INFORMAÇÕES ADICIONAIS:" at bounding box center [333, 450] width 530 height 16
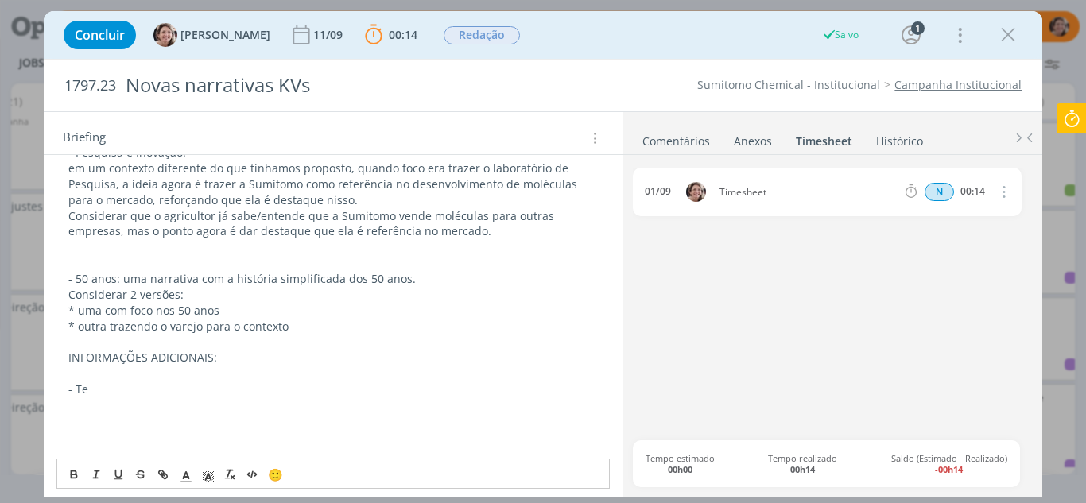
scroll to position [355, 0]
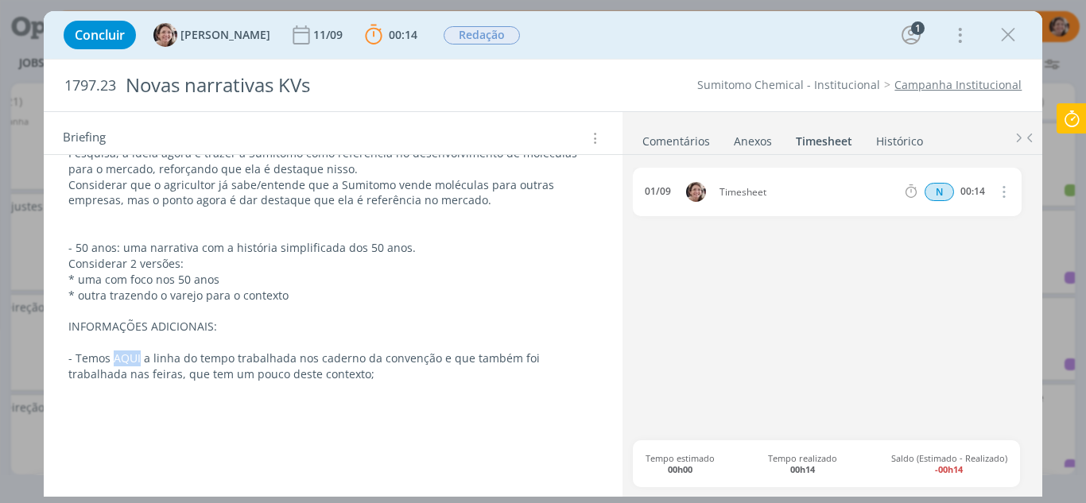
drag, startPoint x: 139, startPoint y: 361, endPoint x: 112, endPoint y: 353, distance: 28.2
click at [112, 353] on p "- Temos AQUI a linha do tempo trabalhada nos caderno da convenção e que também …" at bounding box center [333, 367] width 530 height 32
click at [165, 469] on icon "dialog" at bounding box center [163, 474] width 13 height 13
paste input "https://sobeae.sharepoint.com/:b:/s/SOBEAE/Ebtjwy5rOhtDgSeScB5pZ1wBiOfLkZu9bu3p…"
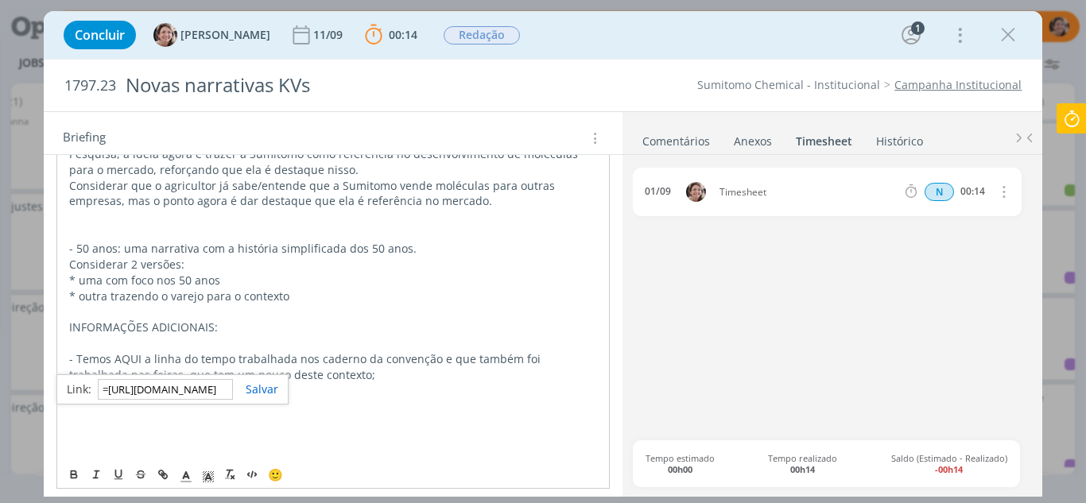
scroll to position [0, 419]
type input "=https://sobeae.sharepoint.com/:b:/s/SOBEAE/Ebtjwy5rOhtDgSeScB5pZ1wBiOfLkZu9bu3…"
click at [271, 391] on link "dialog" at bounding box center [255, 389] width 45 height 15
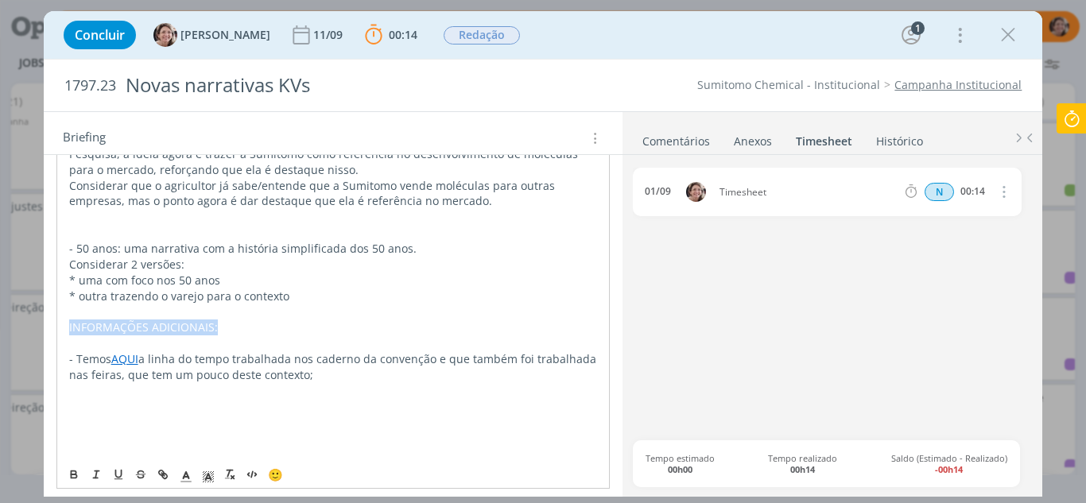
drag, startPoint x: 232, startPoint y: 326, endPoint x: 55, endPoint y: 328, distance: 177.3
click at [55, 328] on div "Pasta do pedido: AQUI AQUI o doc. de redação com diferentes narrativas que trab…" at bounding box center [334, 249] width 580 height 605
click at [76, 471] on icon "dialog" at bounding box center [74, 474] width 13 height 13
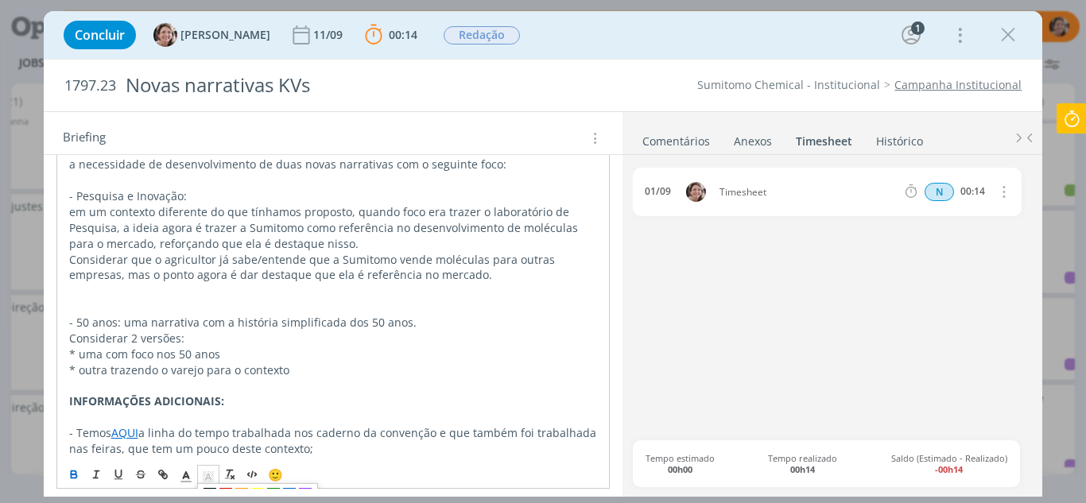
click at [212, 482] on icon "dialog" at bounding box center [208, 477] width 14 height 14
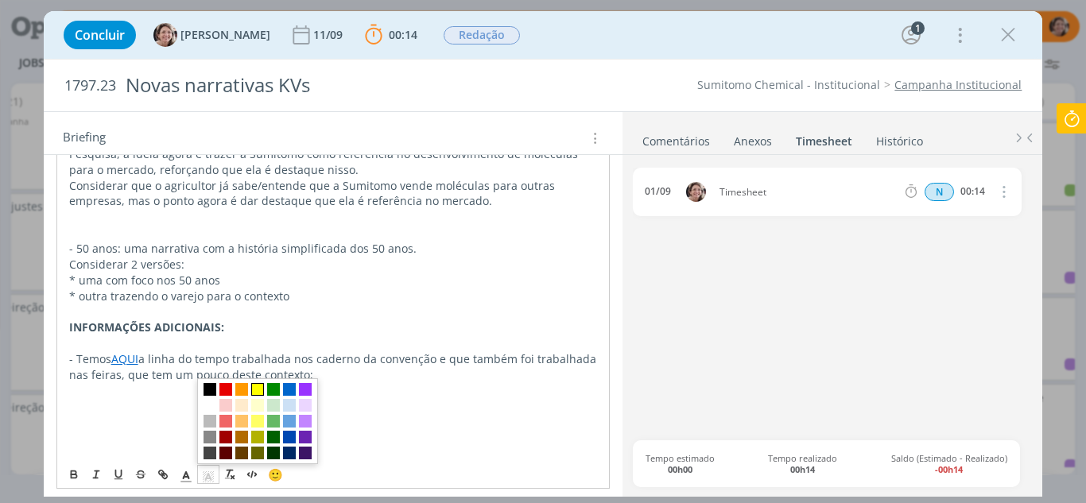
click at [258, 387] on span "dialog" at bounding box center [257, 389] width 13 height 13
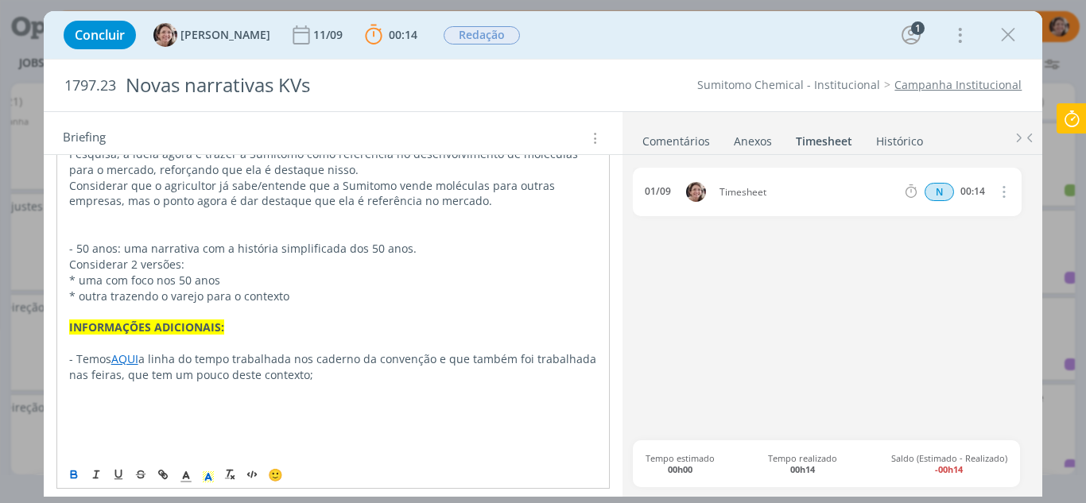
click at [285, 409] on p "dialog" at bounding box center [333, 407] width 529 height 16
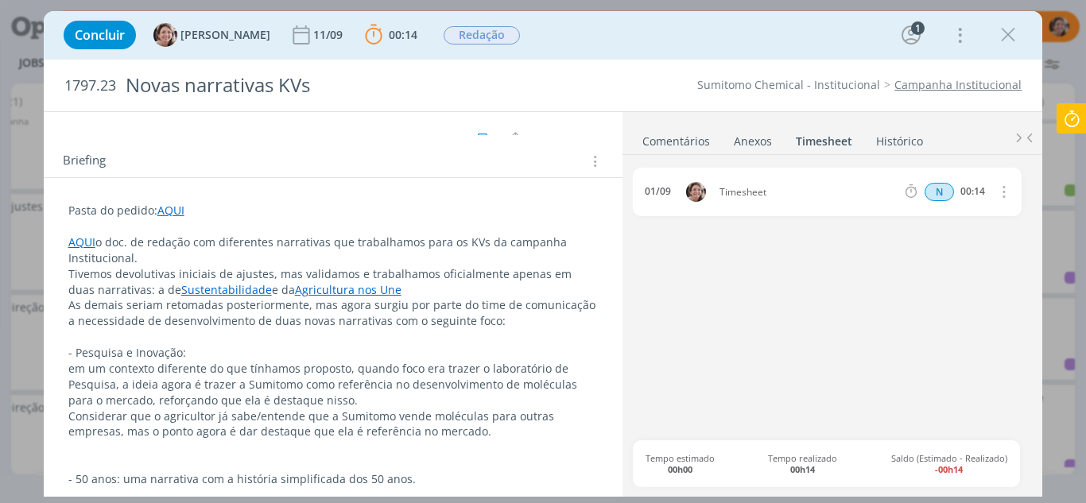
scroll to position [117, 0]
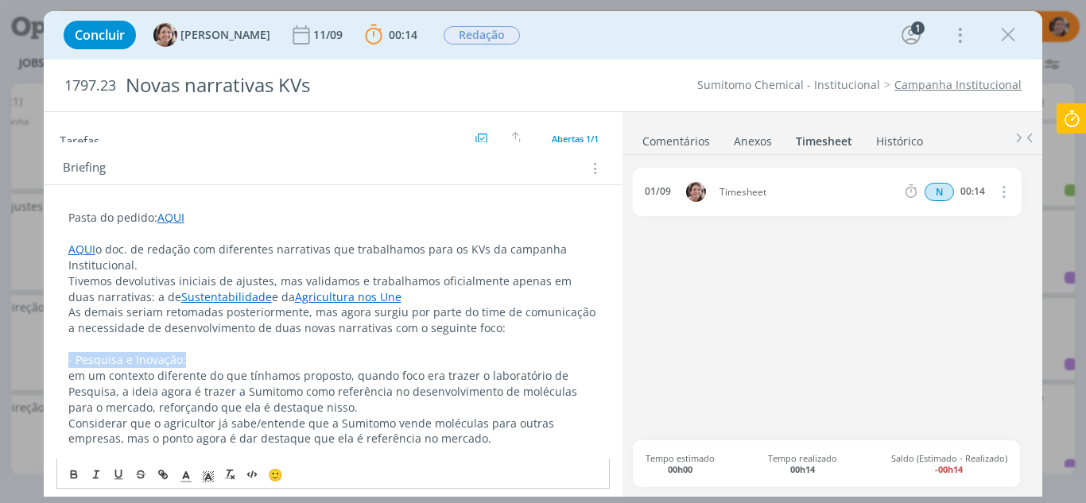
drag, startPoint x: 183, startPoint y: 361, endPoint x: 69, endPoint y: 360, distance: 113.7
click at [69, 360] on p "- Pesquisa e Inovação:" at bounding box center [333, 360] width 530 height 16
click at [75, 473] on icon "dialog" at bounding box center [74, 474] width 13 height 13
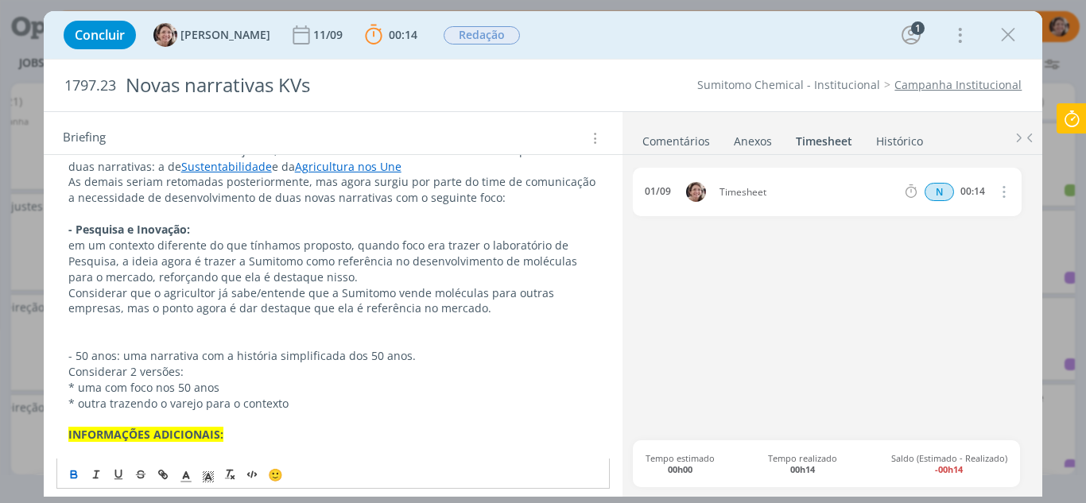
scroll to position [276, 0]
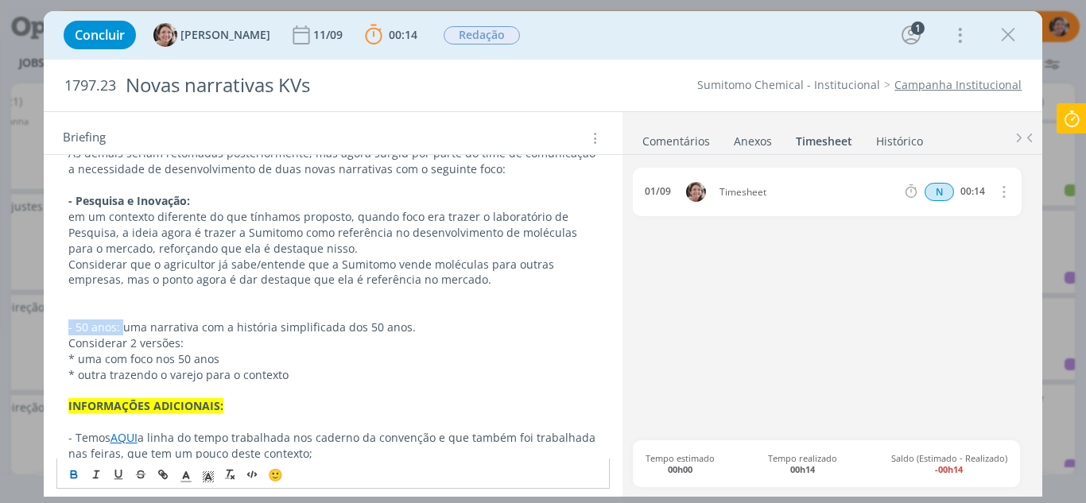
drag, startPoint x: 121, startPoint y: 332, endPoint x: 65, endPoint y: 322, distance: 56.6
click at [65, 322] on div "Pasta do pedido: AQUI AQUI o doc. de redação com diferentes narrativas que trab…" at bounding box center [333, 319] width 554 height 549
click at [70, 475] on icon "dialog" at bounding box center [74, 474] width 13 height 13
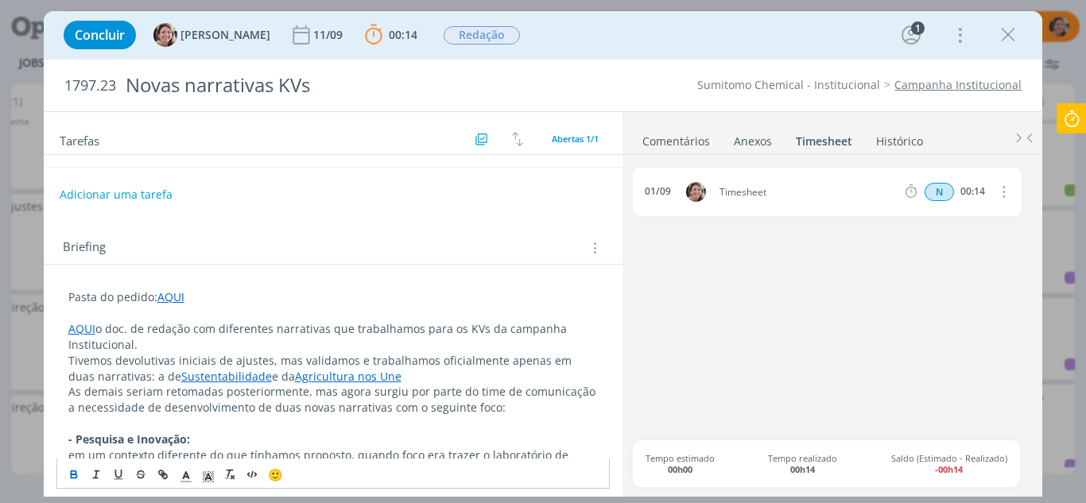
scroll to position [0, 0]
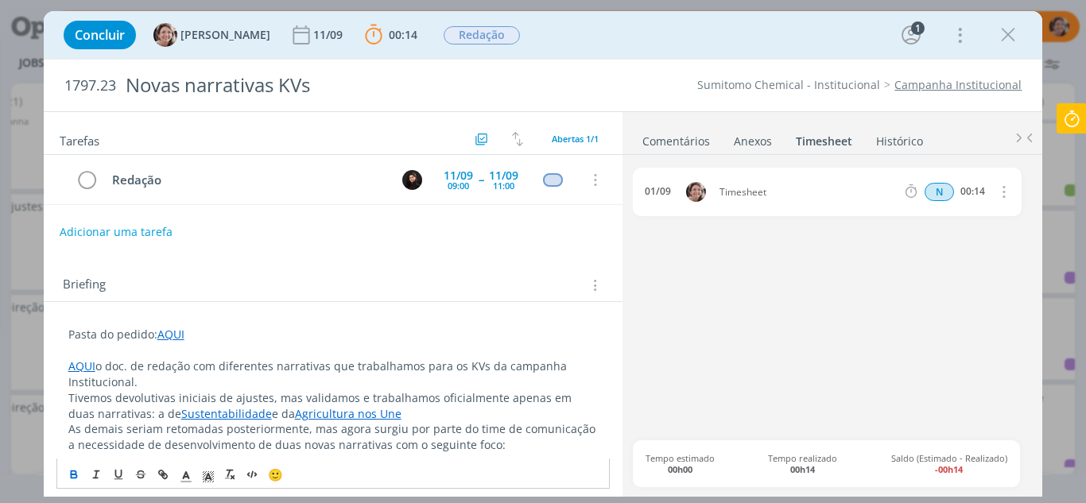
click at [1001, 193] on icon "dialog" at bounding box center [1003, 191] width 17 height 19
click at [955, 242] on link "Editar" at bounding box center [959, 245] width 126 height 25
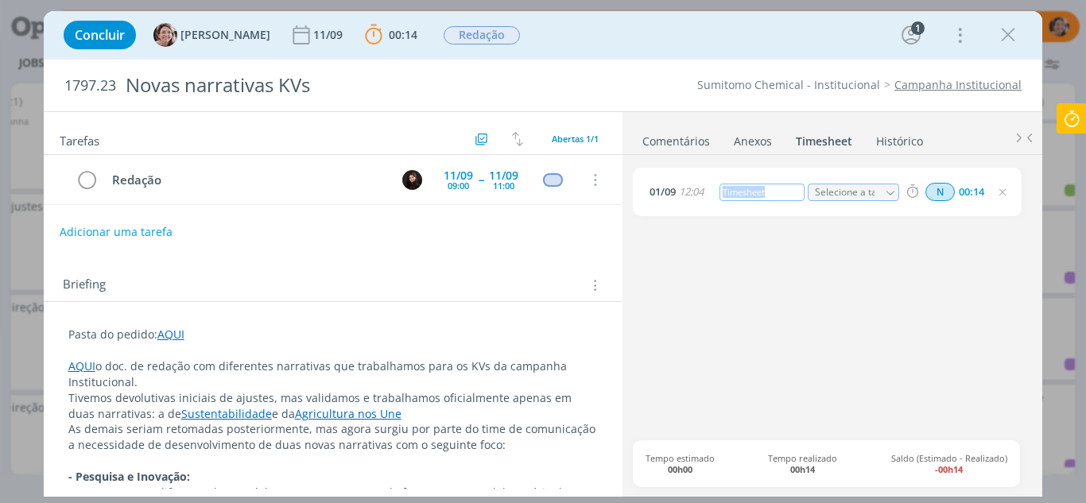
drag, startPoint x: 774, startPoint y: 195, endPoint x: 685, endPoint y: 171, distance: 93.0
click at [685, 171] on div "01/09 12:04 Timesheet Selecione a tarefa N 00:14" at bounding box center [827, 192] width 388 height 49
click at [1065, 124] on icon at bounding box center [1072, 118] width 29 height 31
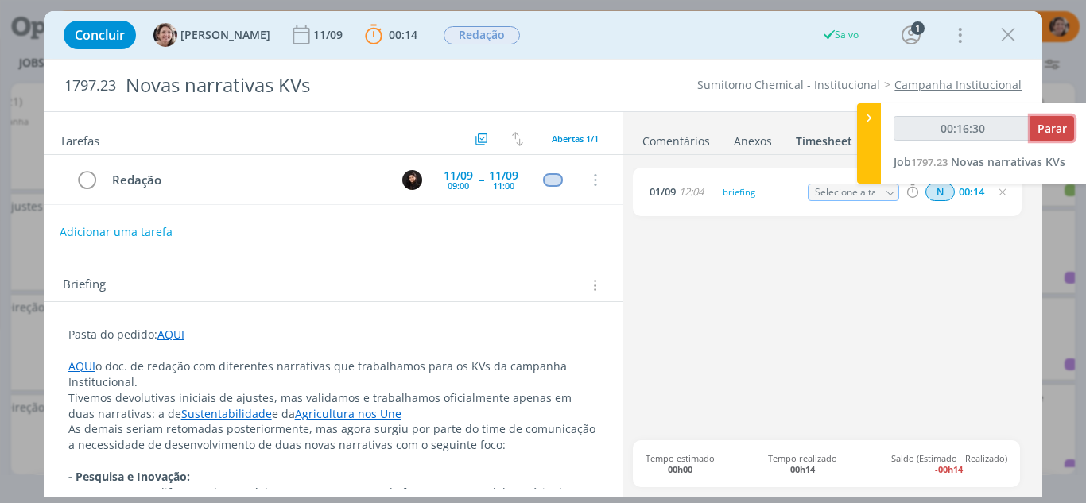
click at [1063, 128] on span "Parar" at bounding box center [1052, 128] width 29 height 15
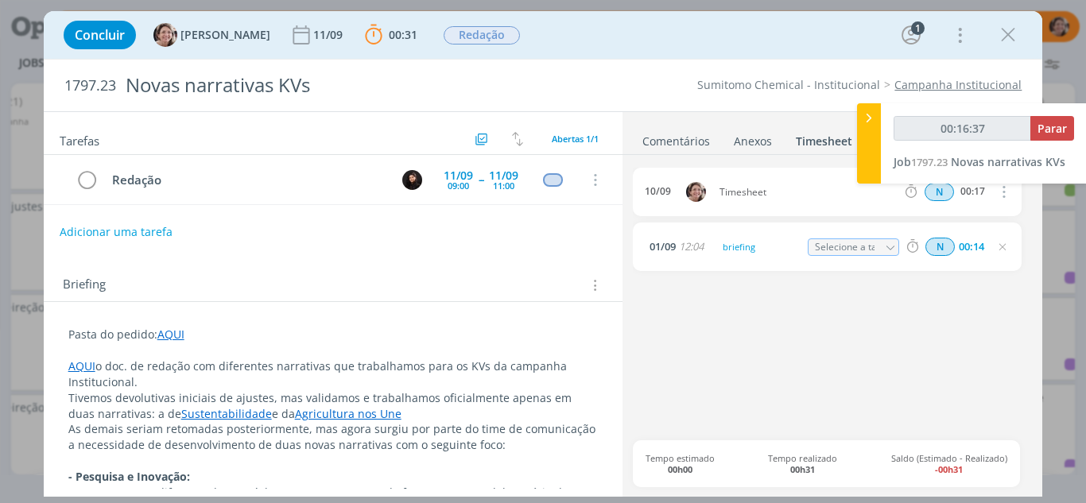
type input "00:17:00"
